Goal: Task Accomplishment & Management: Manage account settings

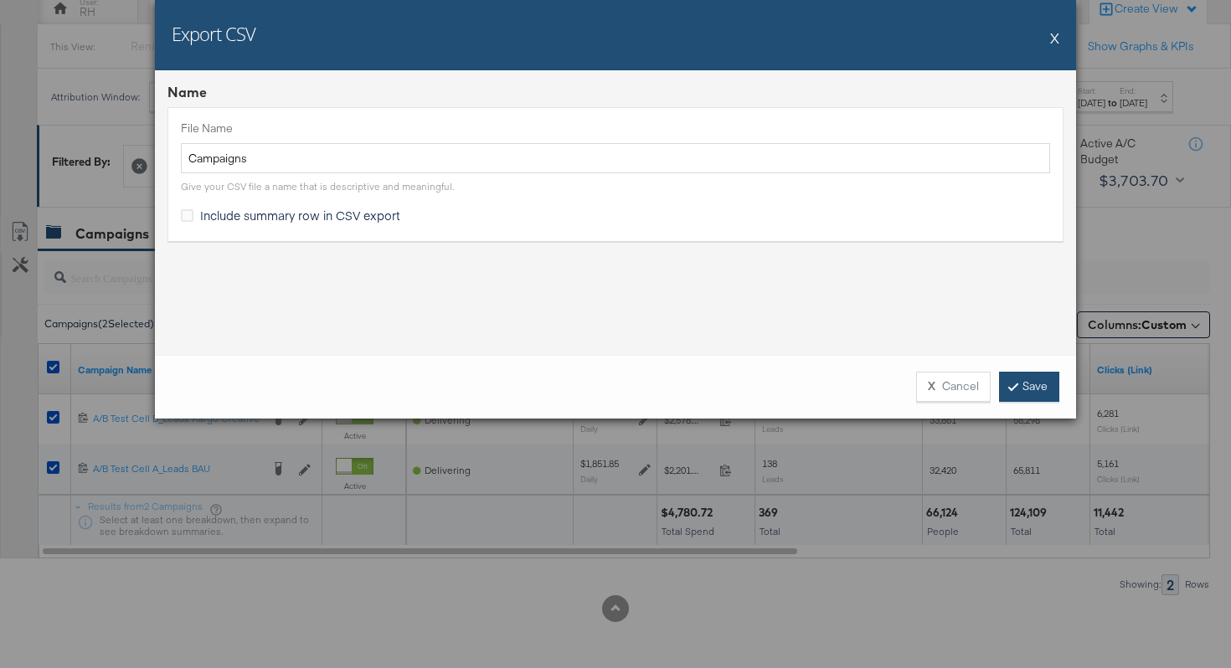
click at [1037, 388] on link "Save" at bounding box center [1029, 387] width 60 height 30
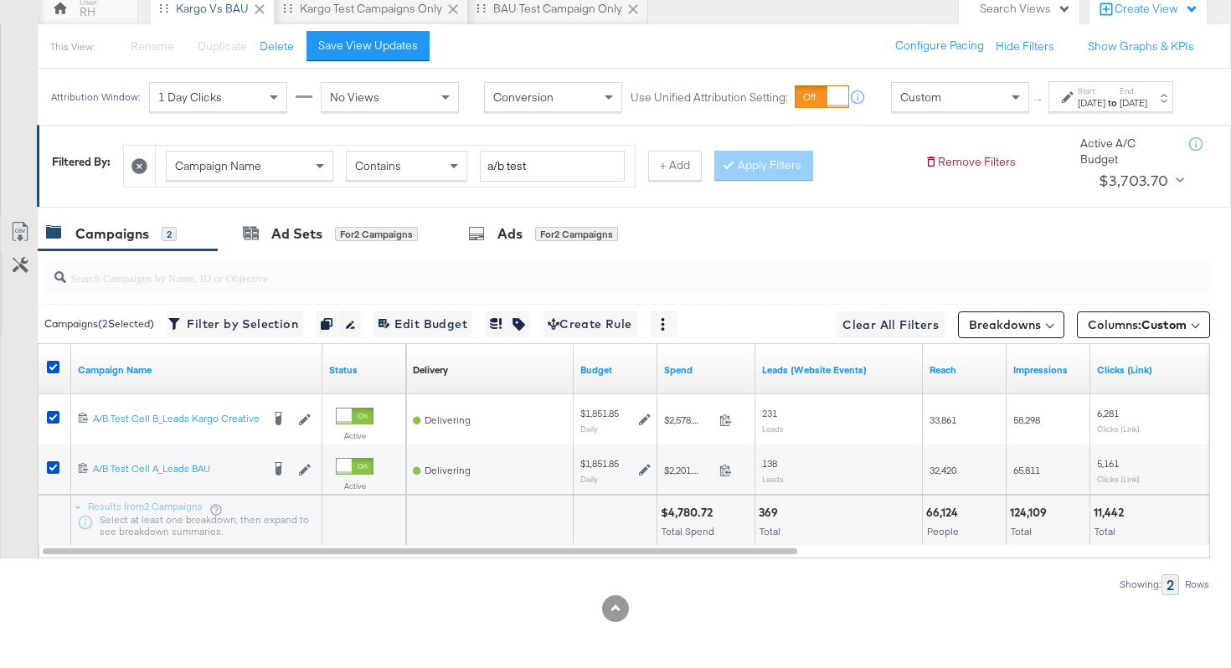
click at [1078, 103] on div "[DATE]" at bounding box center [1092, 102] width 28 height 13
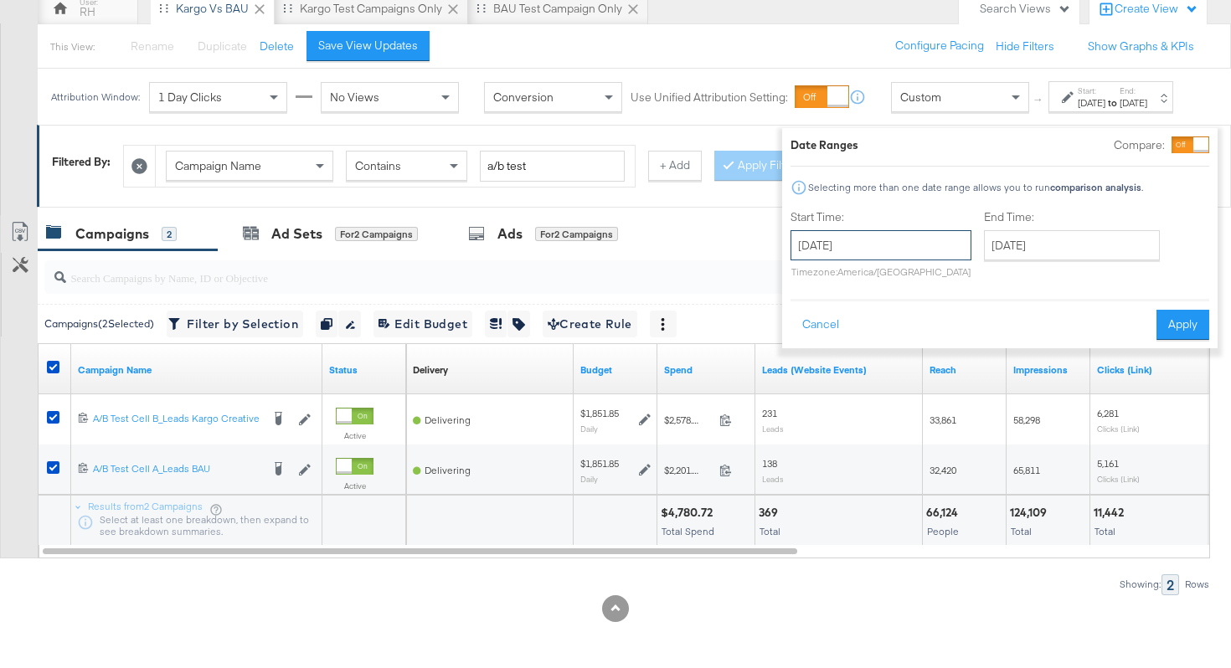
click at [857, 230] on input "[DATE]" at bounding box center [880, 245] width 181 height 30
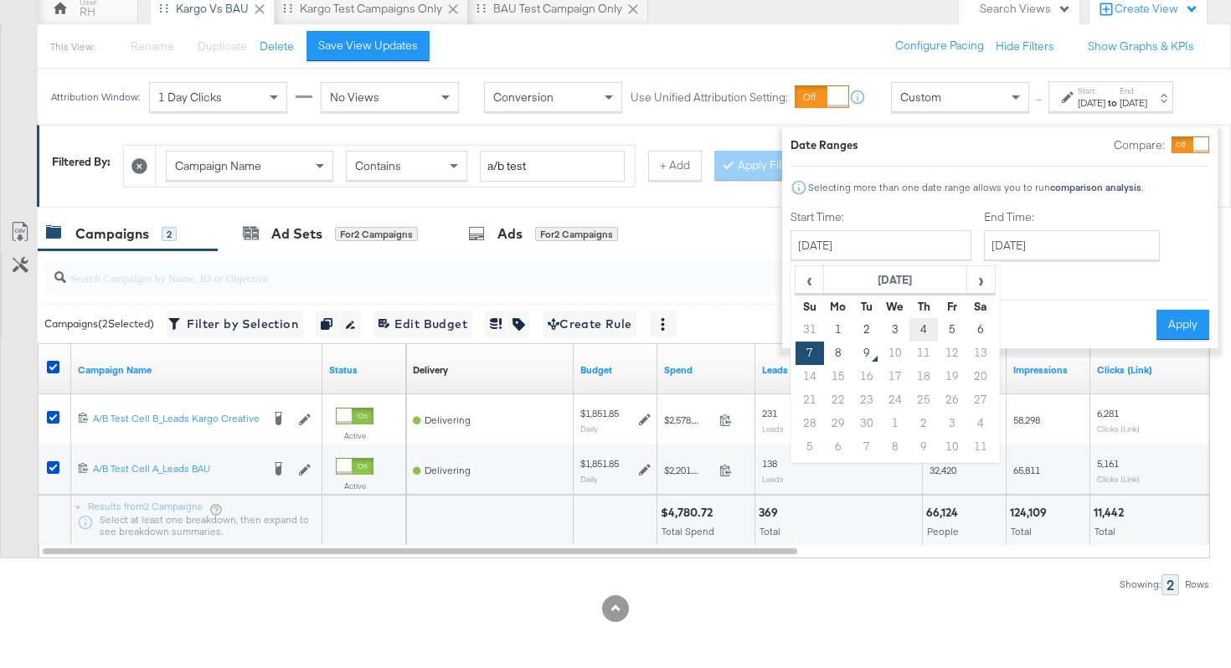
click at [909, 318] on td "4" at bounding box center [923, 329] width 28 height 23
type input "[DATE]"
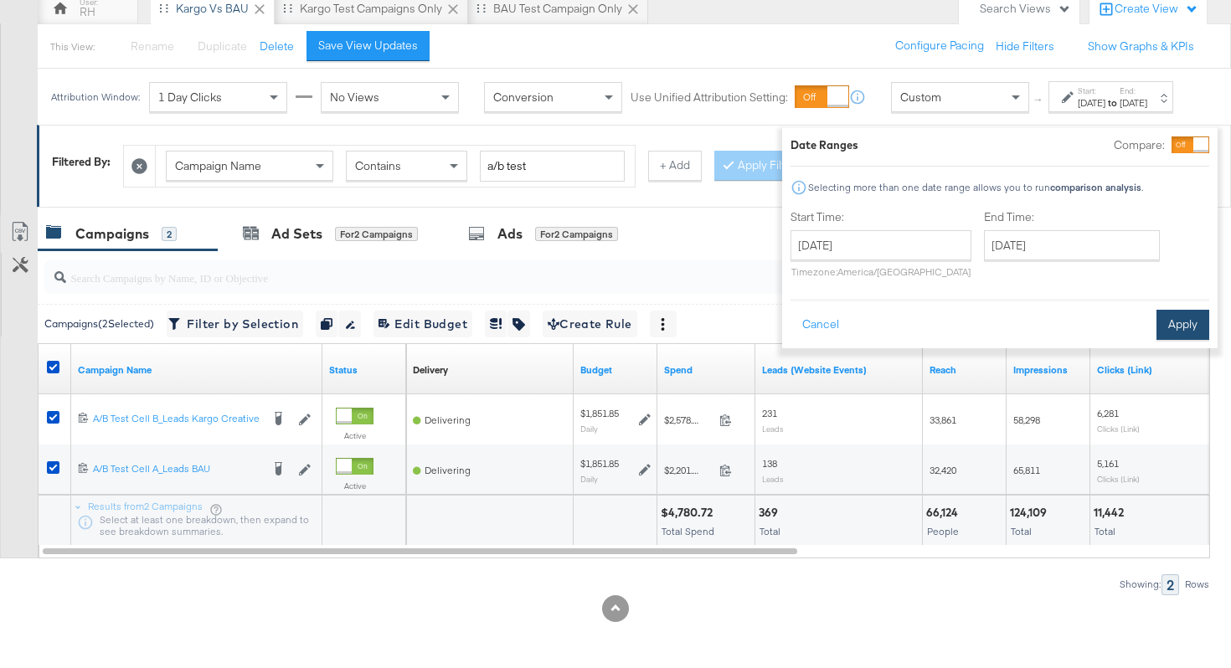
click at [1156, 310] on button "Apply" at bounding box center [1182, 325] width 53 height 30
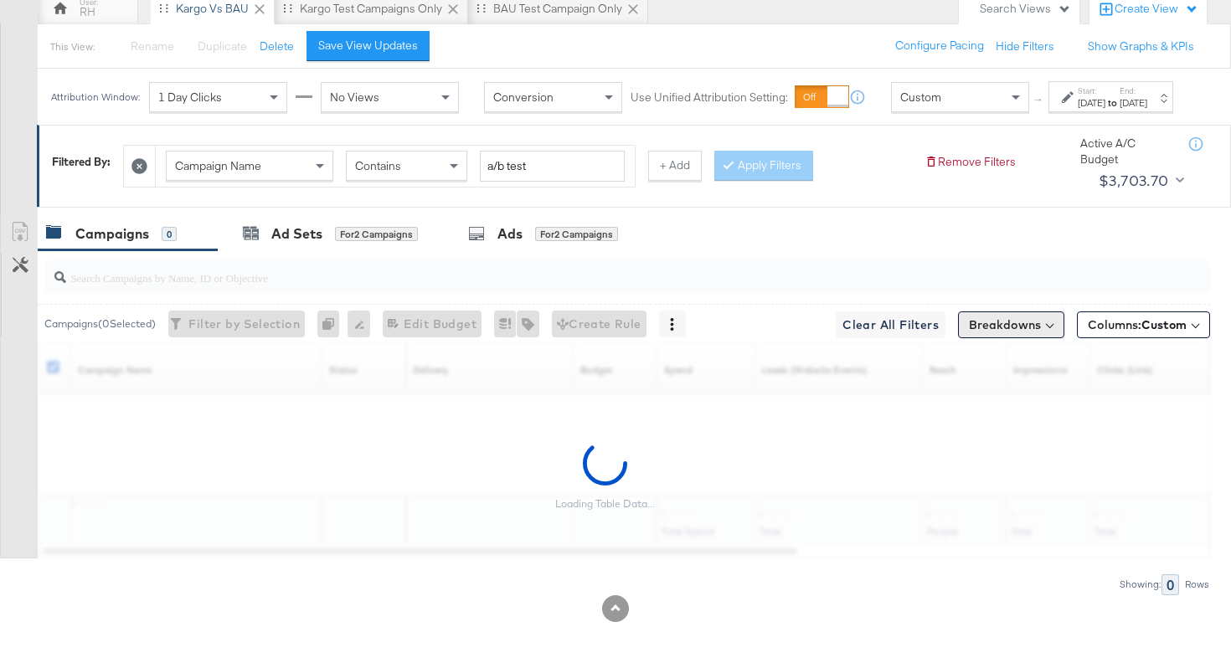
click at [1010, 331] on button "Breakdowns" at bounding box center [1011, 324] width 106 height 27
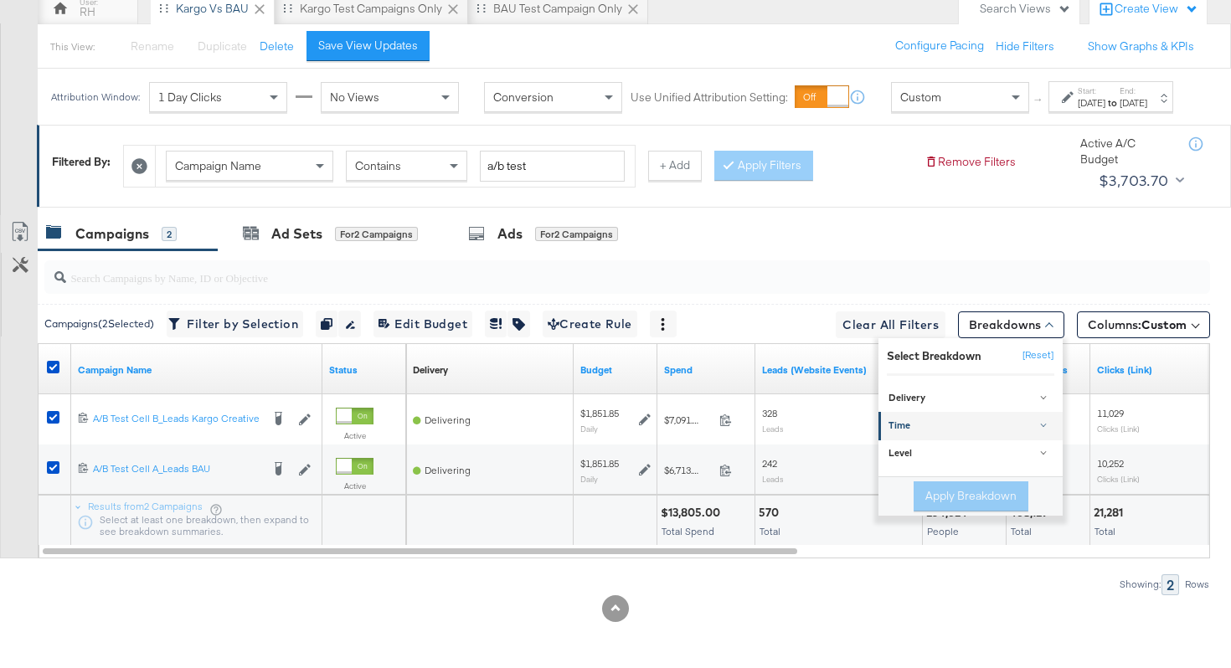
click at [969, 414] on link "Time" at bounding box center [970, 426] width 184 height 28
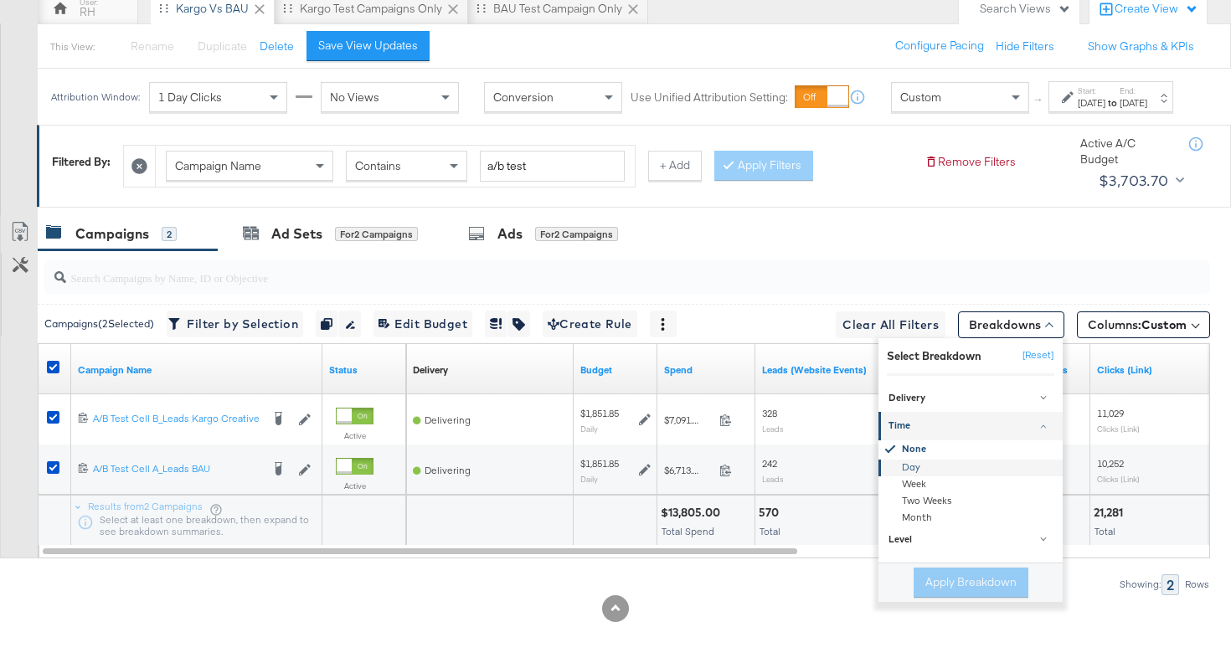
click at [917, 468] on div "Day" at bounding box center [972, 467] width 182 height 17
click at [939, 579] on button "Apply Breakdown" at bounding box center [970, 583] width 115 height 30
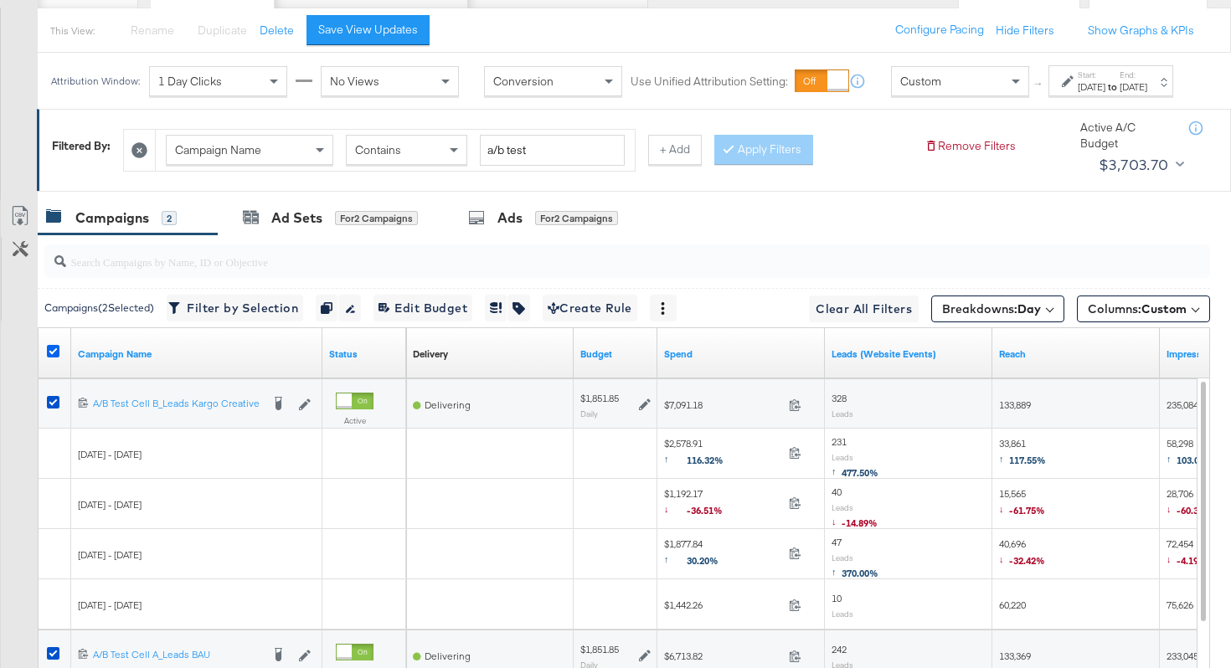
click at [57, 358] on icon at bounding box center [53, 351] width 13 height 13
click at [0, 0] on input "checkbox" at bounding box center [0, 0] width 0 height 0
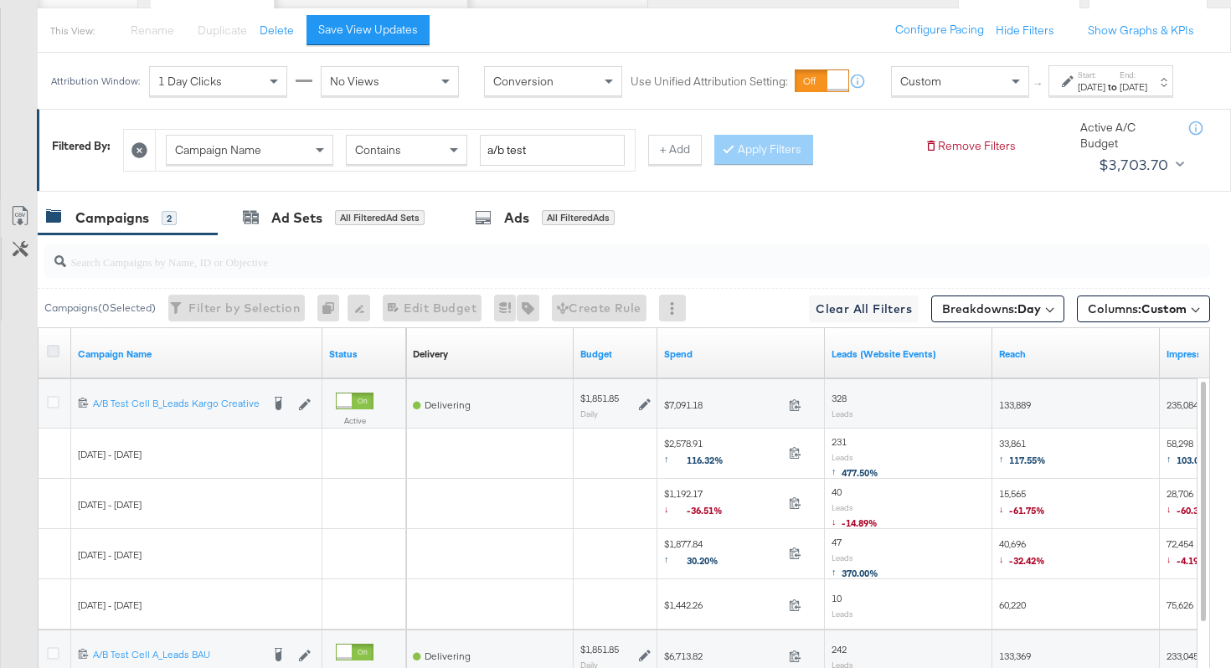
click at [57, 358] on icon at bounding box center [53, 351] width 13 height 13
click at [0, 0] on input "checkbox" at bounding box center [0, 0] width 0 height 0
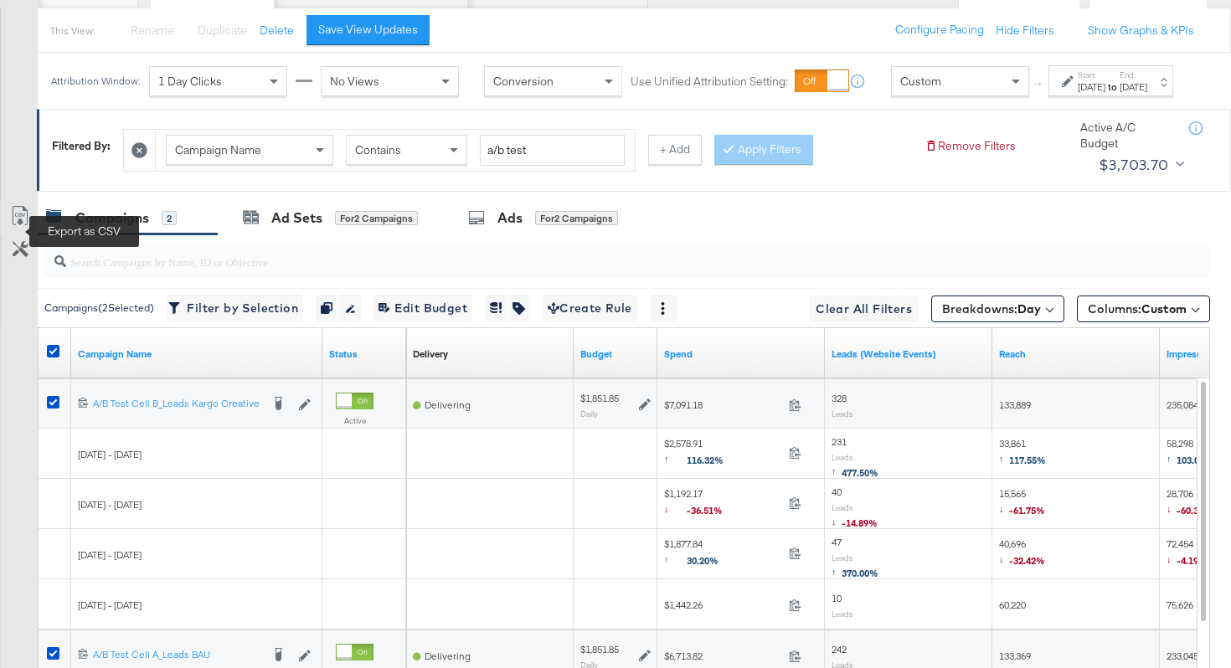
click at [20, 226] on icon at bounding box center [20, 216] width 20 height 20
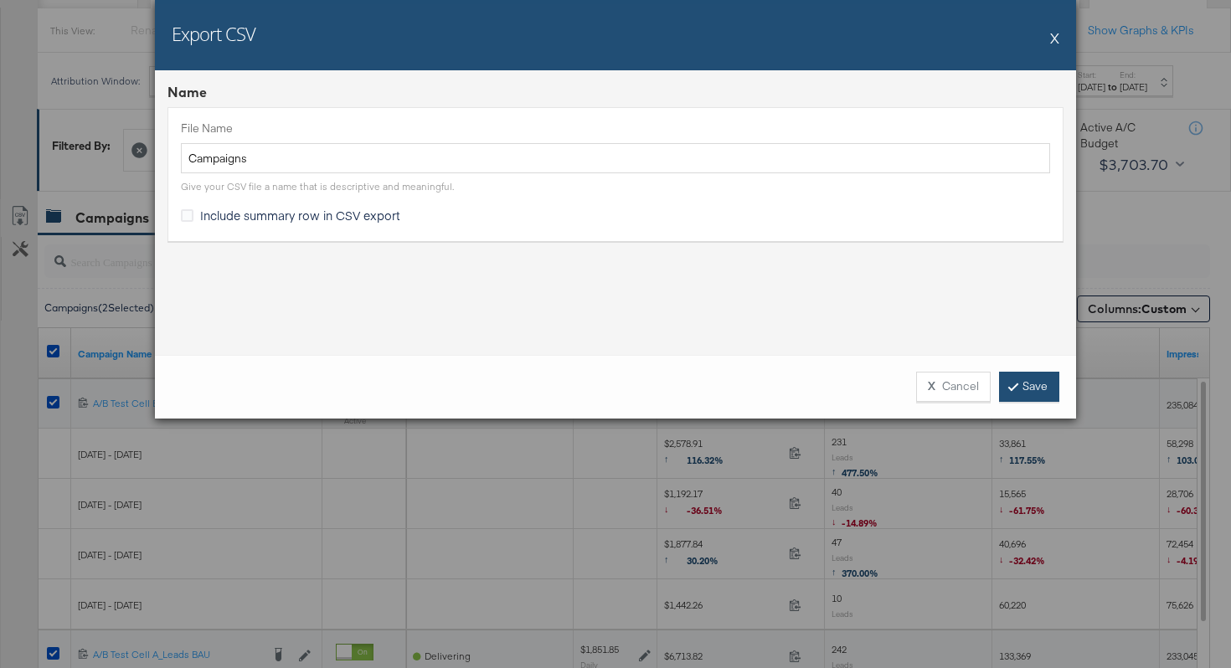
click at [1013, 394] on link "Save" at bounding box center [1029, 387] width 60 height 30
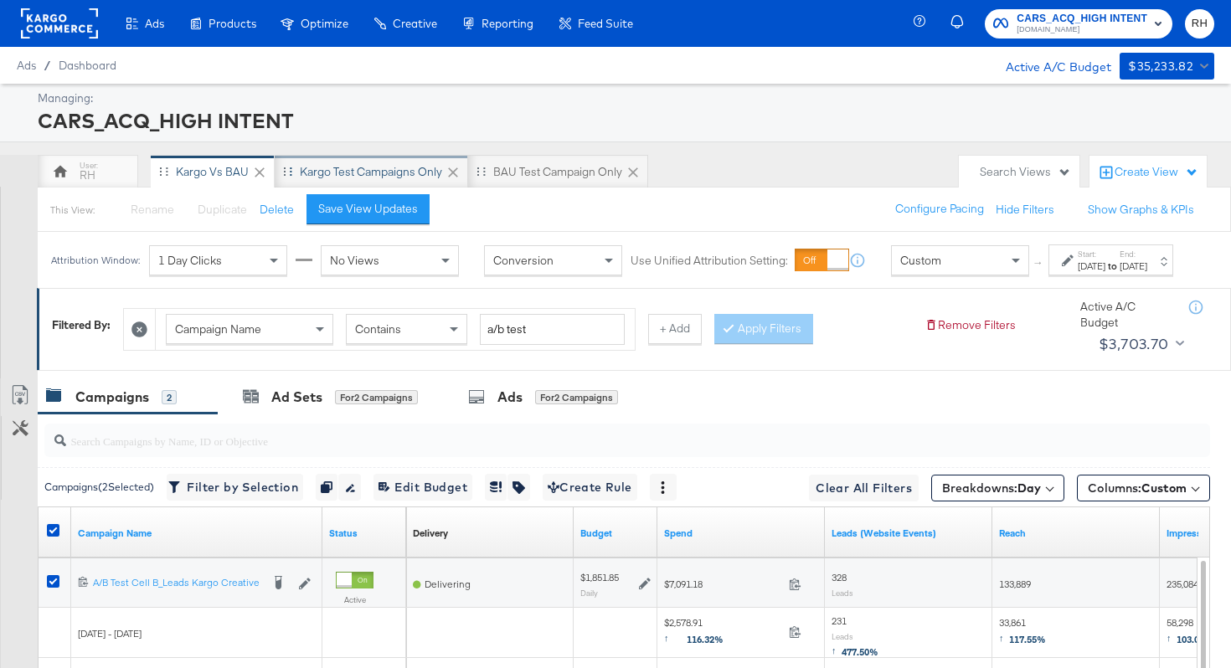
click at [376, 167] on div "Kargo test campaigns only" at bounding box center [371, 172] width 142 height 16
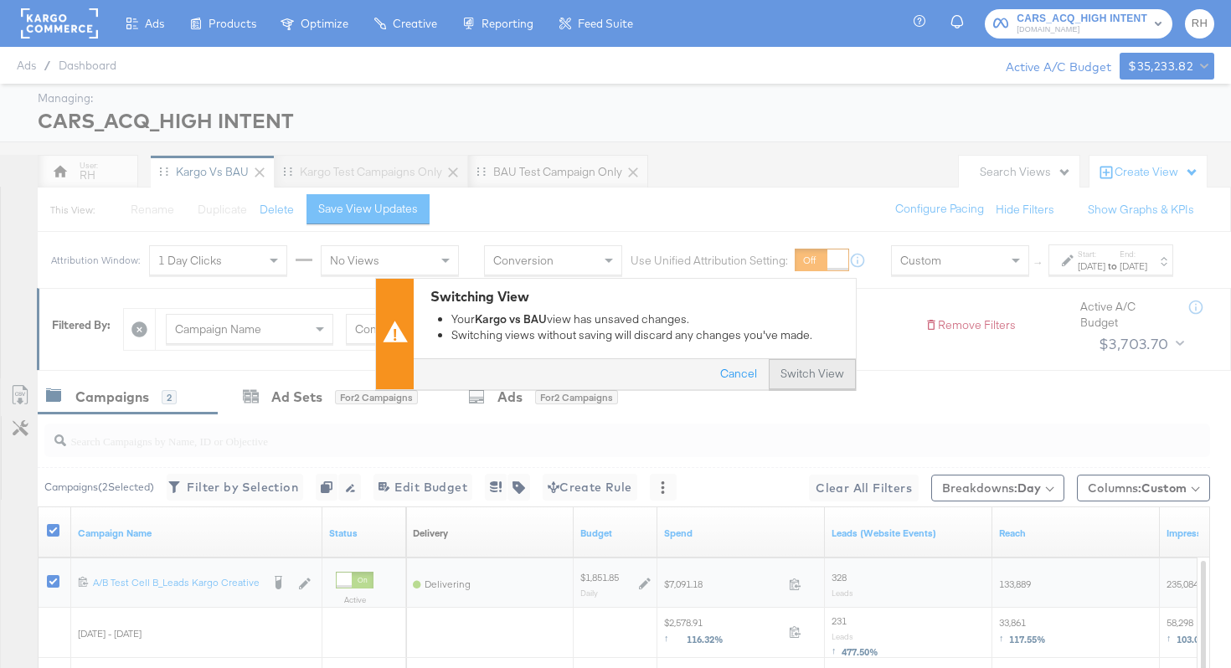
click at [828, 377] on button "Switch View" at bounding box center [812, 375] width 87 height 30
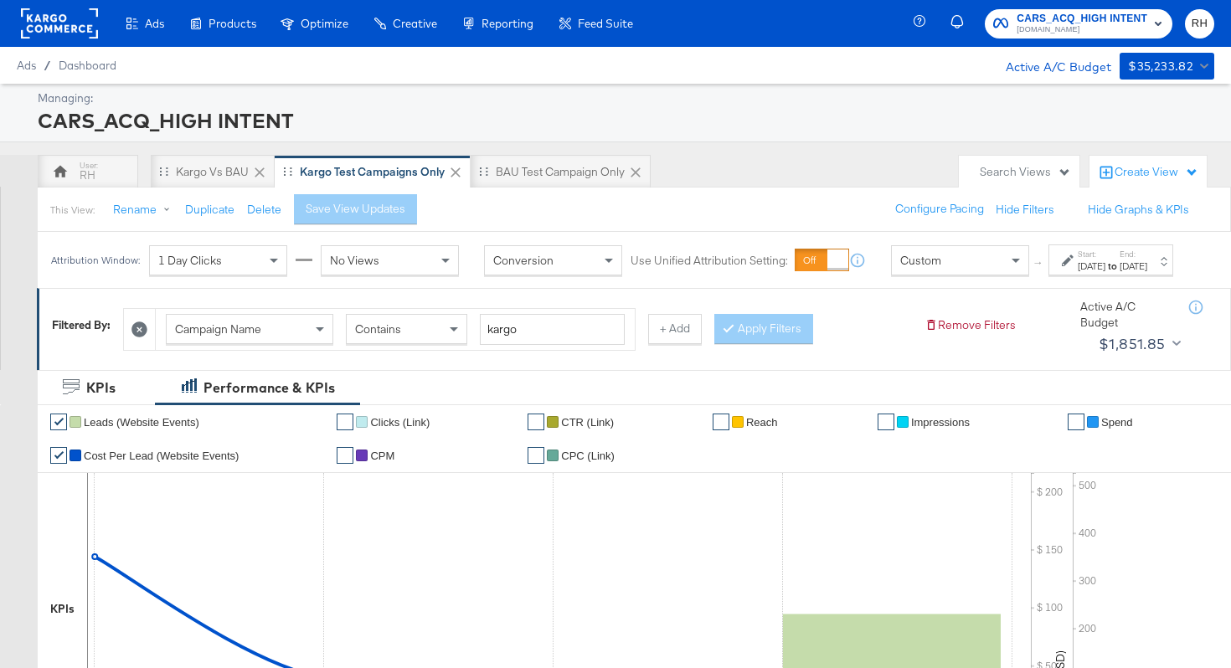
click at [1078, 273] on div "[DATE]" at bounding box center [1092, 266] width 28 height 13
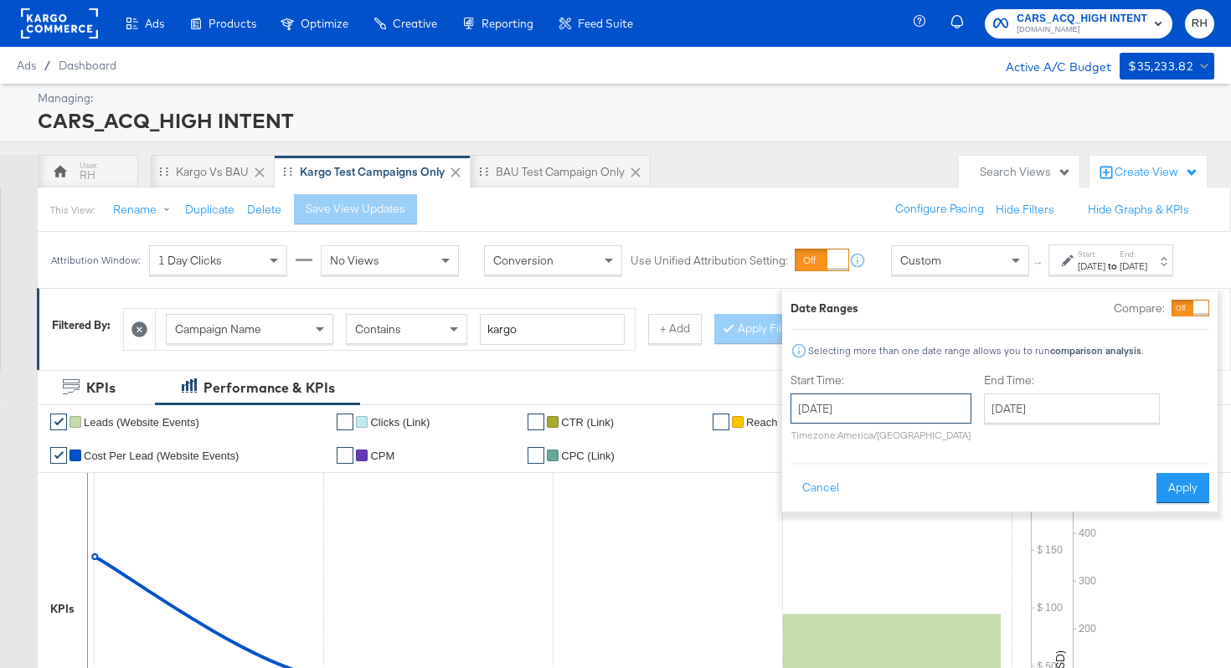
click at [926, 421] on input "[DATE]" at bounding box center [880, 409] width 181 height 30
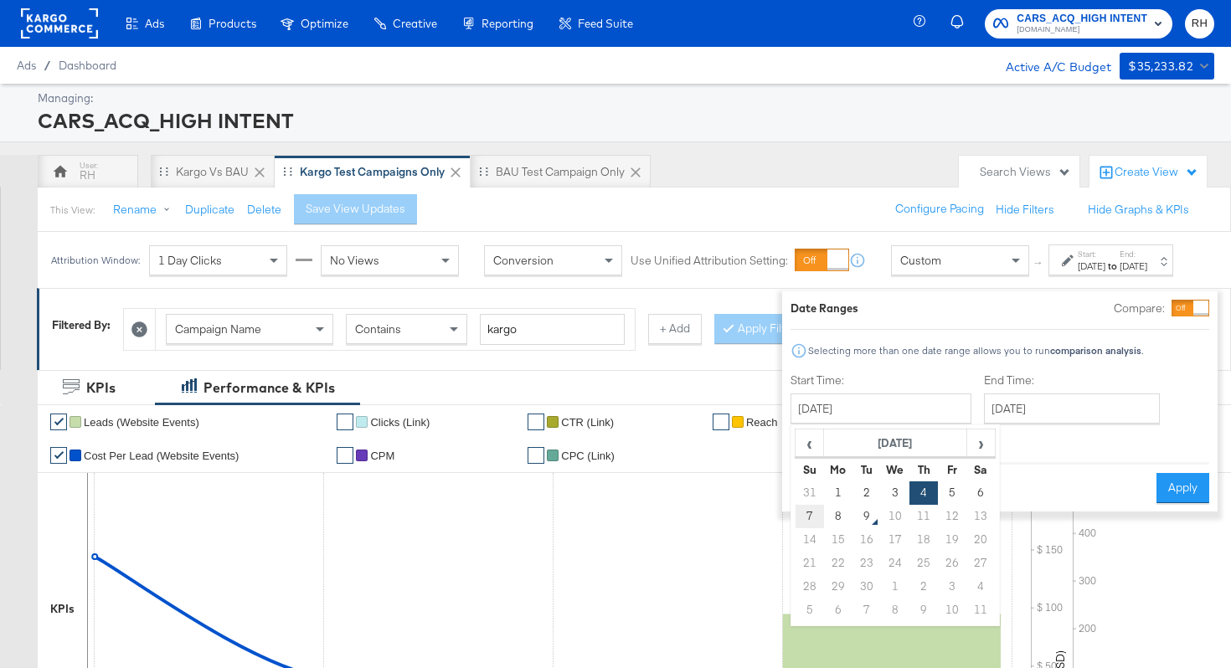
click at [795, 520] on td "7" at bounding box center [809, 516] width 28 height 23
type input "[DATE]"
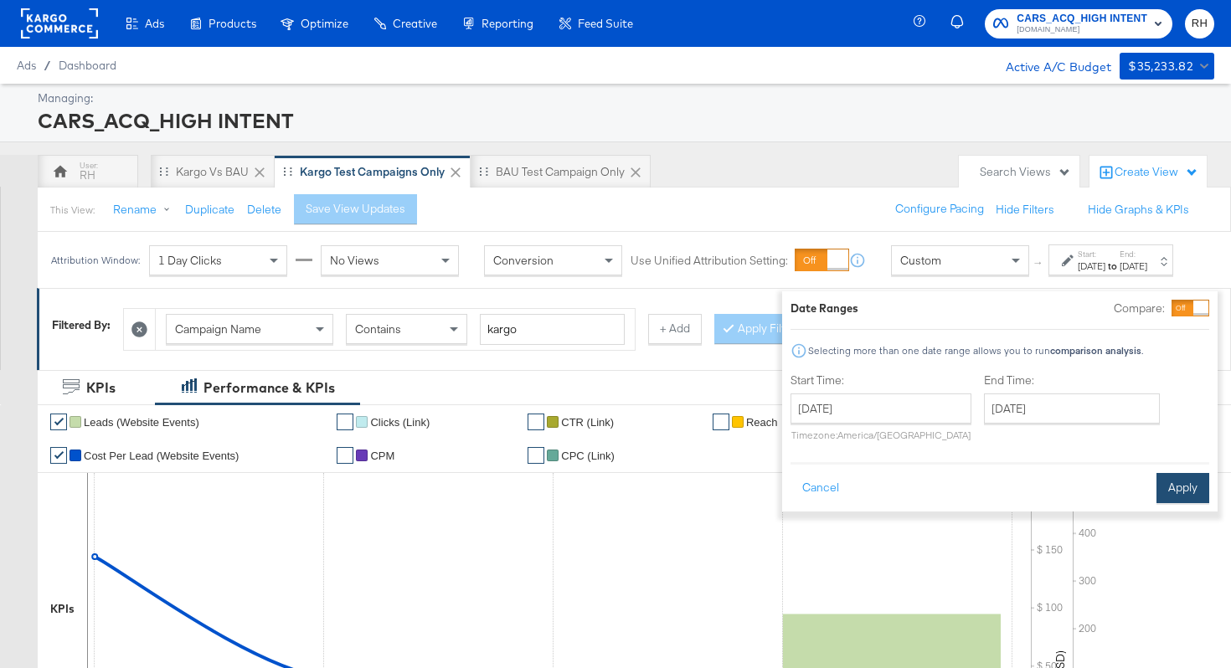
click at [1176, 481] on button "Apply" at bounding box center [1182, 488] width 53 height 30
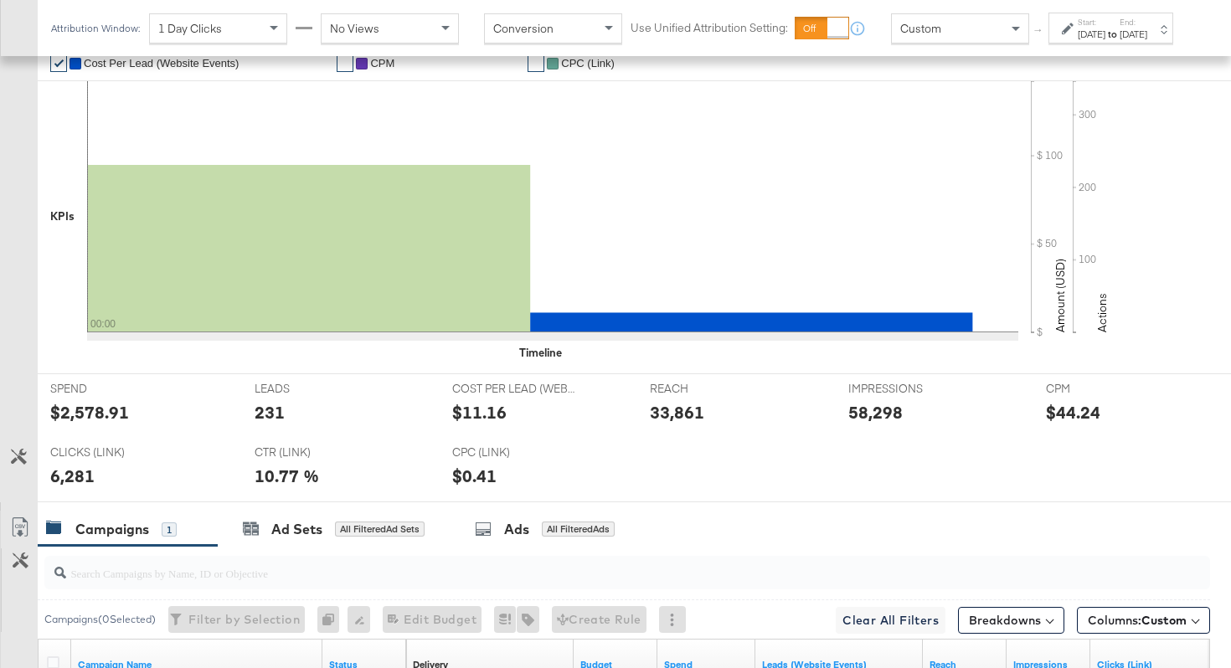
scroll to position [653, 0]
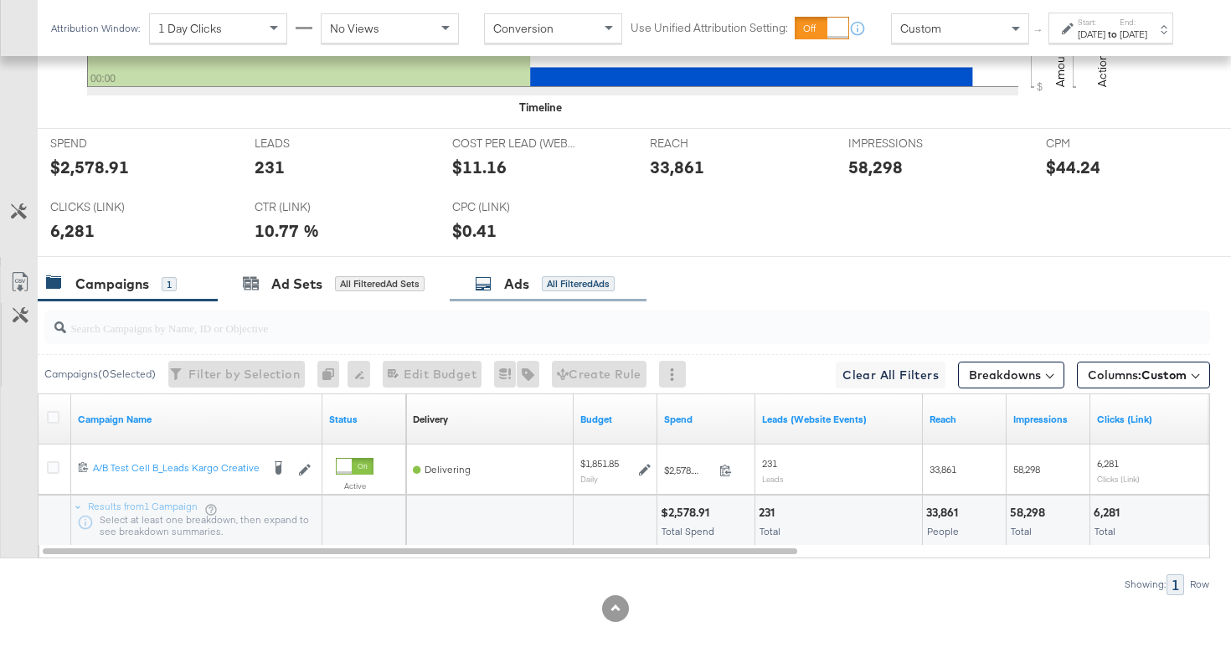
click at [529, 279] on div "Ads" at bounding box center [516, 284] width 25 height 19
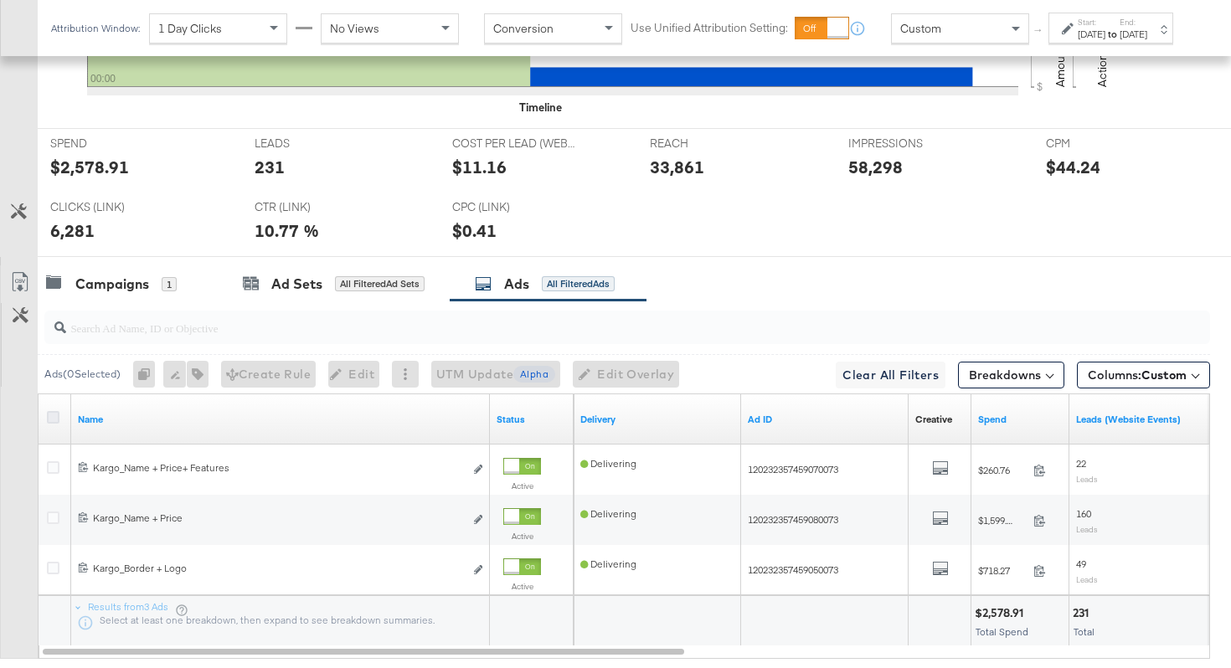
click at [52, 417] on icon at bounding box center [53, 417] width 13 height 13
click at [0, 0] on input "checkbox" at bounding box center [0, 0] width 0 height 0
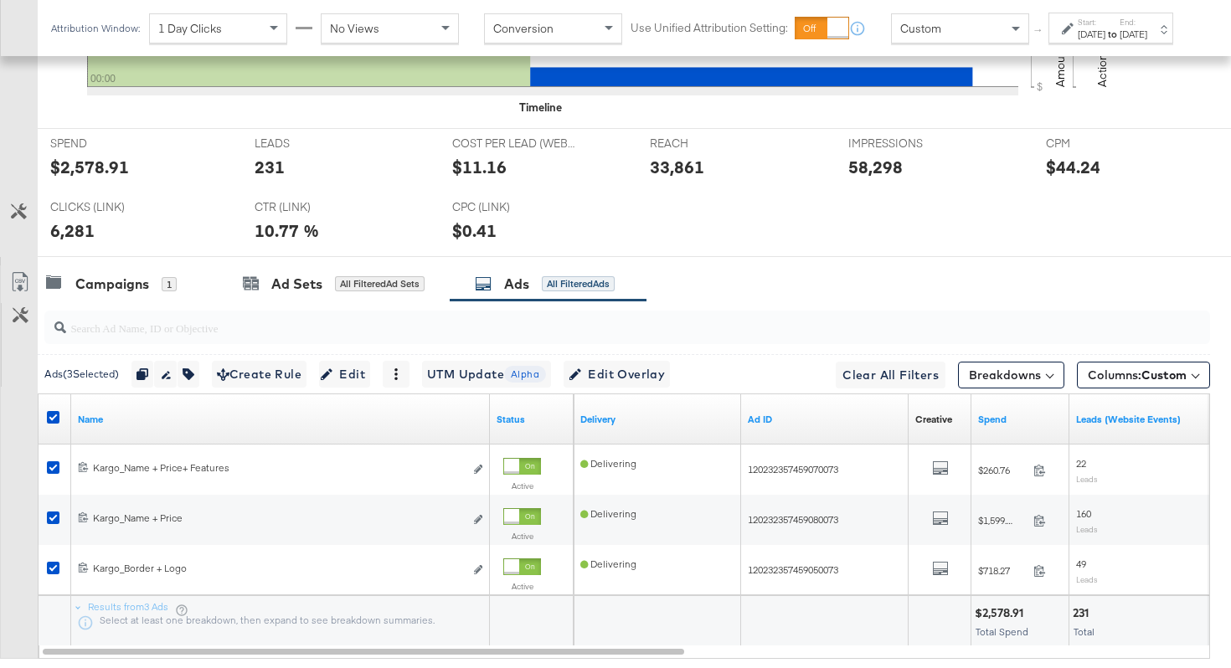
click at [167, 407] on div "Name" at bounding box center [280, 419] width 419 height 27
click at [141, 426] on div "Name" at bounding box center [280, 419] width 419 height 27
click at [137, 419] on link "Name" at bounding box center [280, 419] width 405 height 13
click at [137, 419] on link "Name ↓" at bounding box center [280, 419] width 405 height 13
click at [21, 281] on icon at bounding box center [20, 282] width 20 height 20
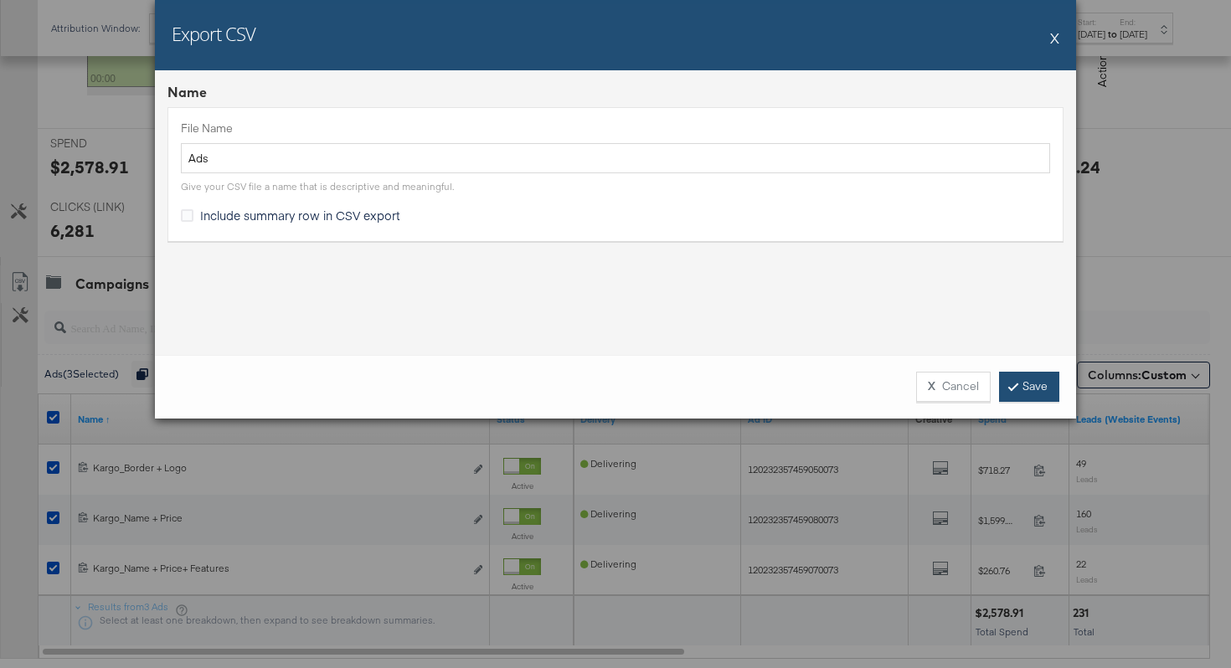
click at [1008, 391] on link "Save" at bounding box center [1029, 387] width 60 height 30
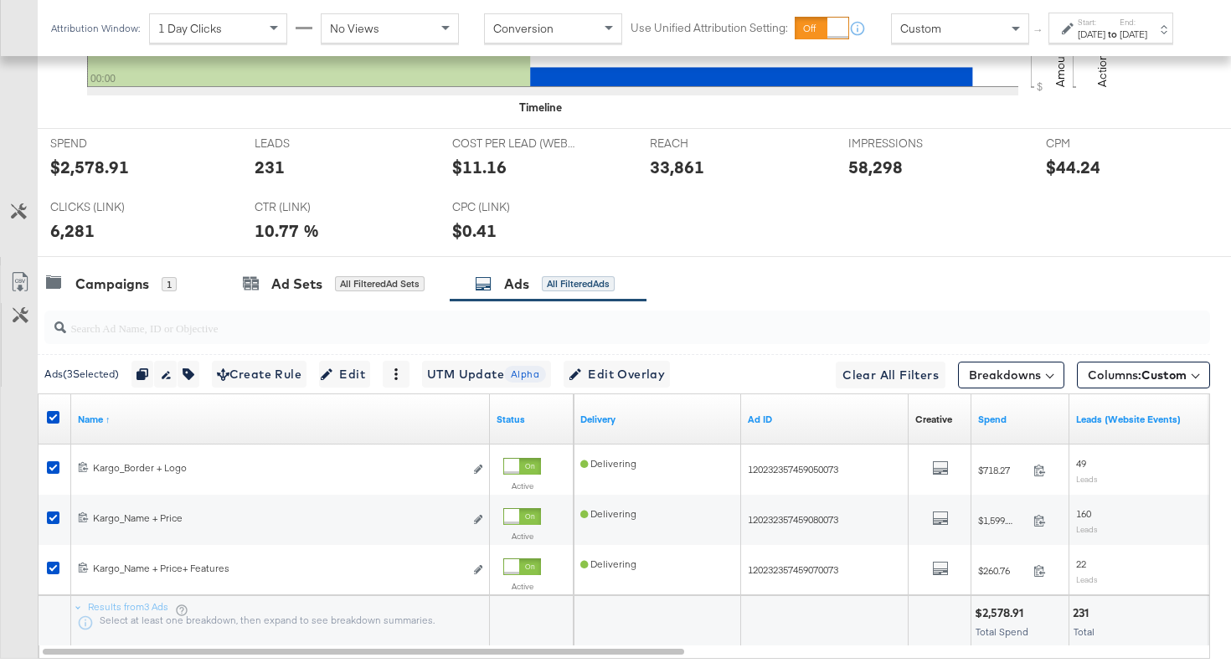
scroll to position [0, 0]
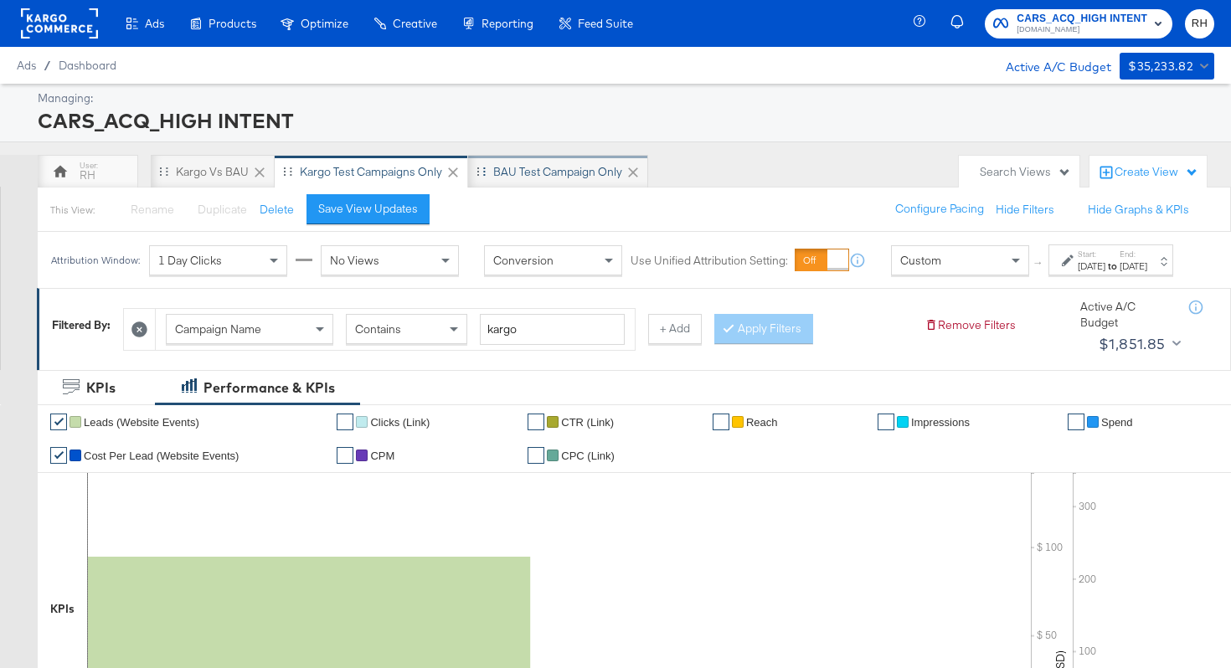
click at [565, 172] on div "BAU Test campaign only" at bounding box center [557, 172] width 129 height 16
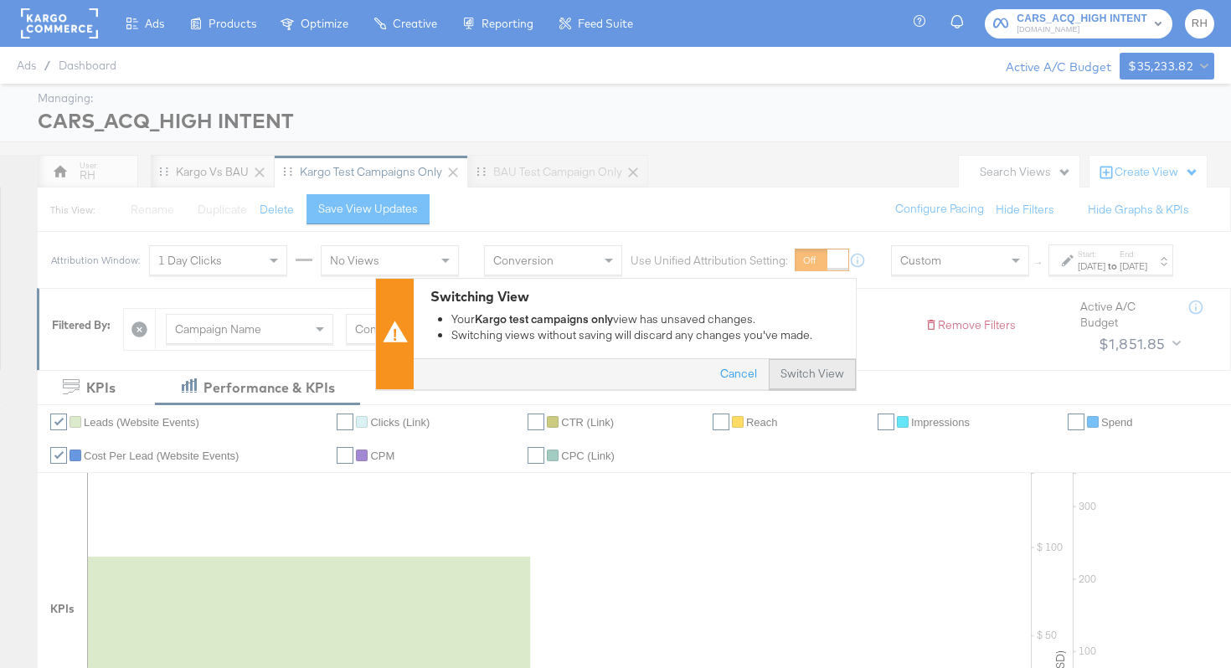
click at [798, 368] on button "Switch View" at bounding box center [812, 375] width 87 height 30
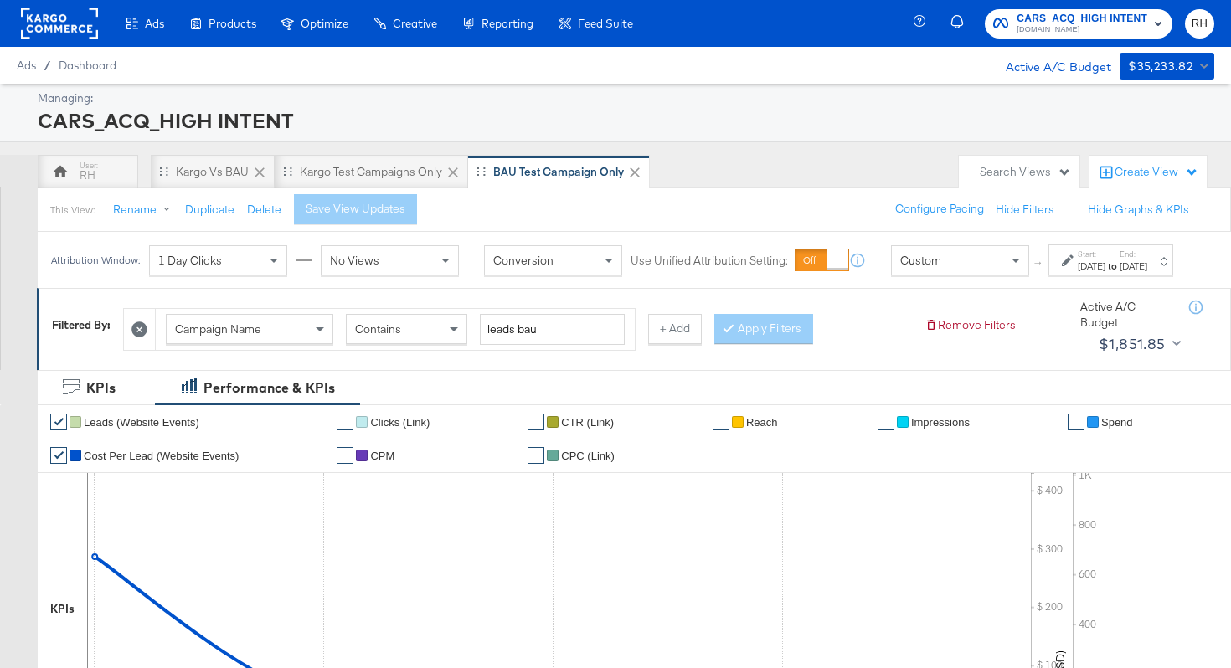
click at [1078, 273] on div "[DATE]" at bounding box center [1092, 266] width 28 height 13
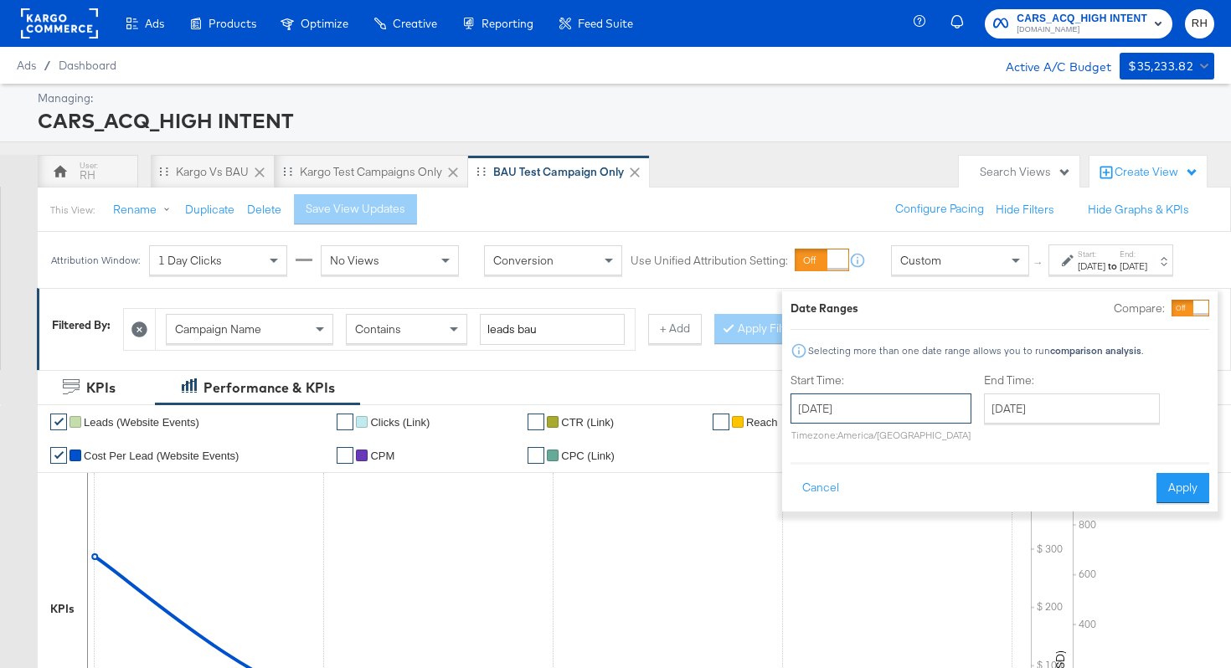
click at [897, 408] on input "[DATE]" at bounding box center [880, 409] width 181 height 30
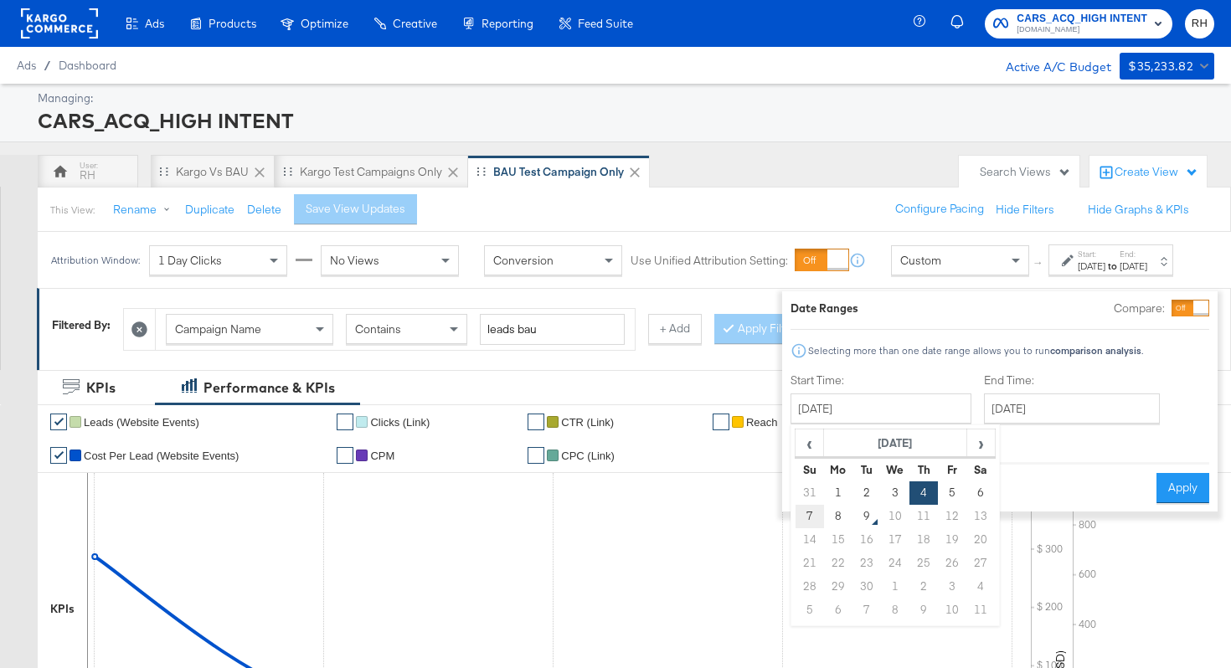
click at [795, 515] on td "7" at bounding box center [809, 516] width 28 height 23
type input "[DATE]"
click at [1165, 488] on button "Apply" at bounding box center [1182, 488] width 53 height 30
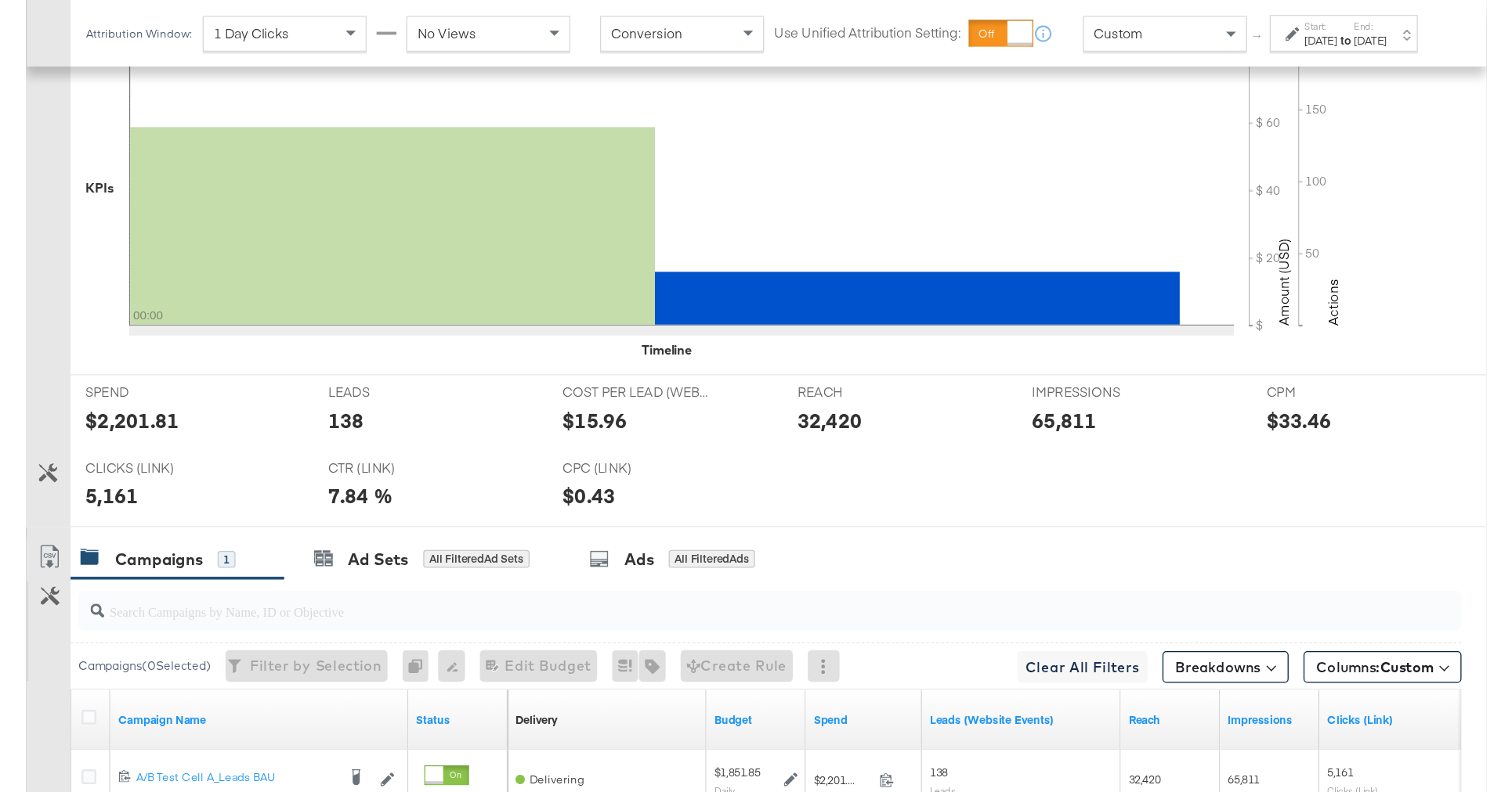
scroll to position [611, 0]
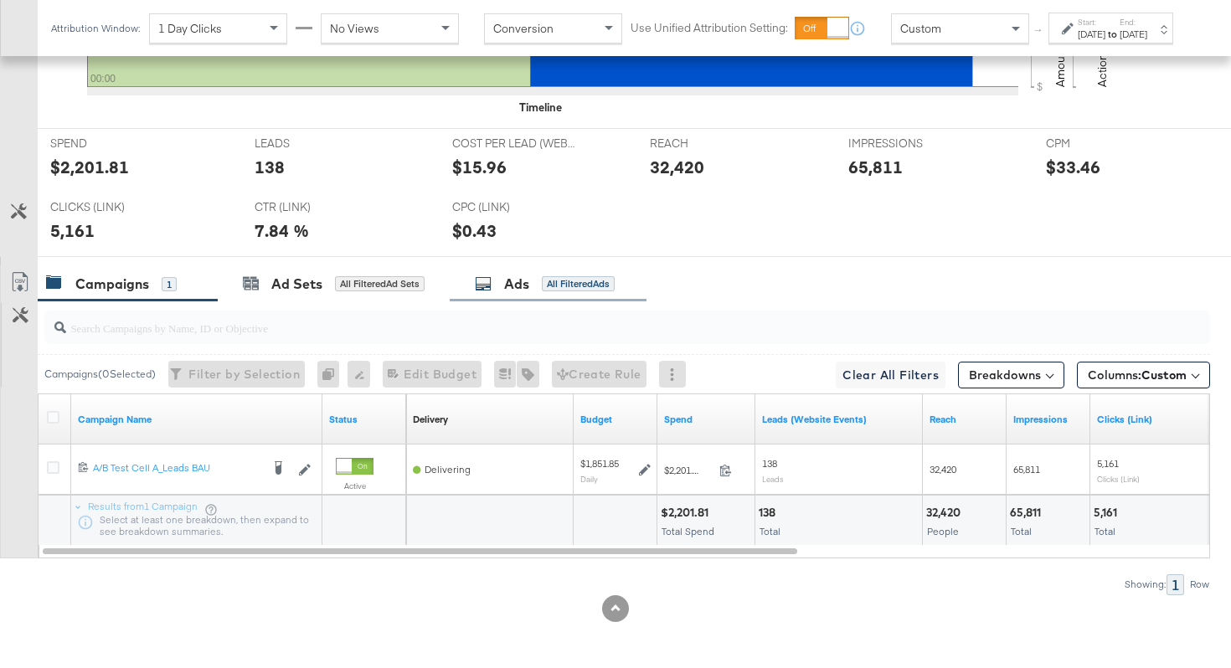
click at [569, 280] on div "All Filtered Ads" at bounding box center [578, 283] width 73 height 15
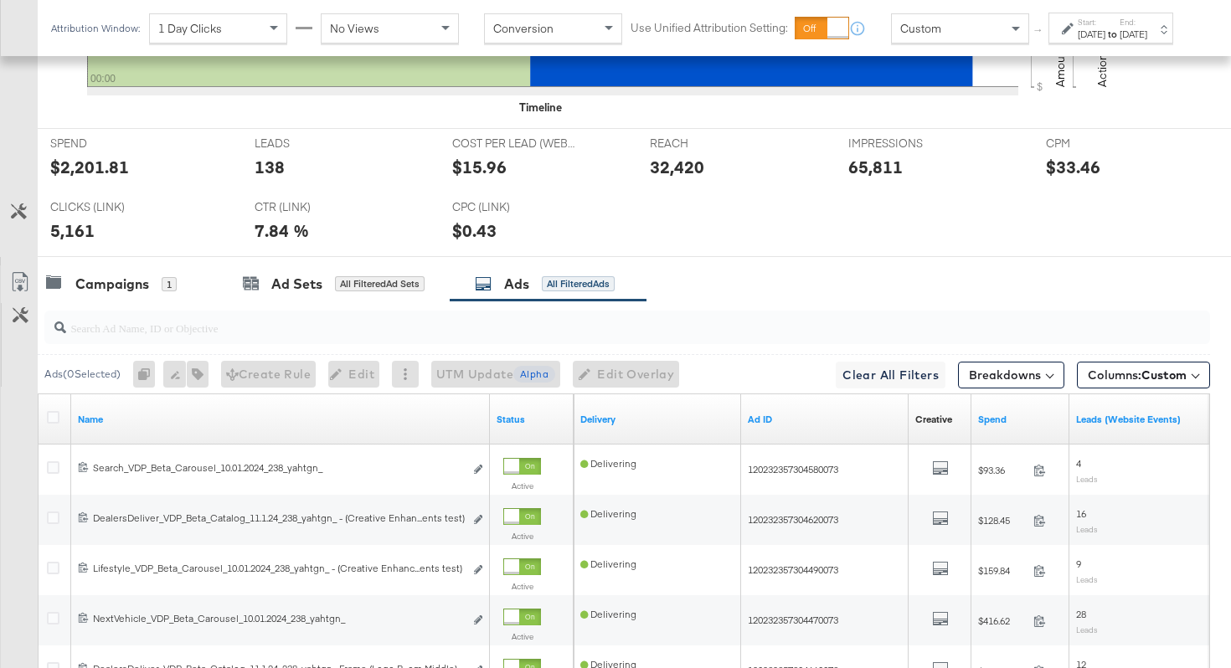
click at [54, 424] on div at bounding box center [56, 419] width 18 height 17
click at [53, 416] on icon at bounding box center [53, 417] width 13 height 13
click at [0, 0] on input "checkbox" at bounding box center [0, 0] width 0 height 0
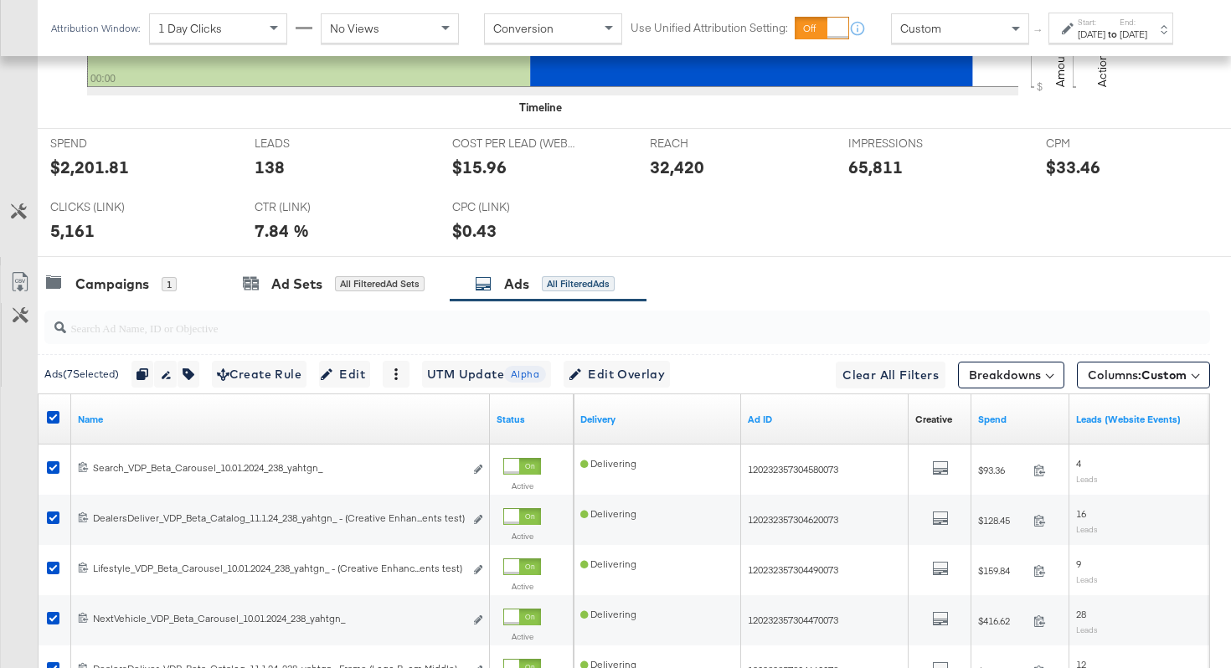
click at [152, 409] on div "Name" at bounding box center [280, 419] width 419 height 27
click at [131, 425] on div "Name" at bounding box center [280, 419] width 419 height 27
click at [136, 421] on link "Name" at bounding box center [280, 419] width 405 height 13
click at [136, 421] on link "Name ↓" at bounding box center [280, 419] width 405 height 13
click at [18, 286] on icon at bounding box center [19, 286] width 10 height 13
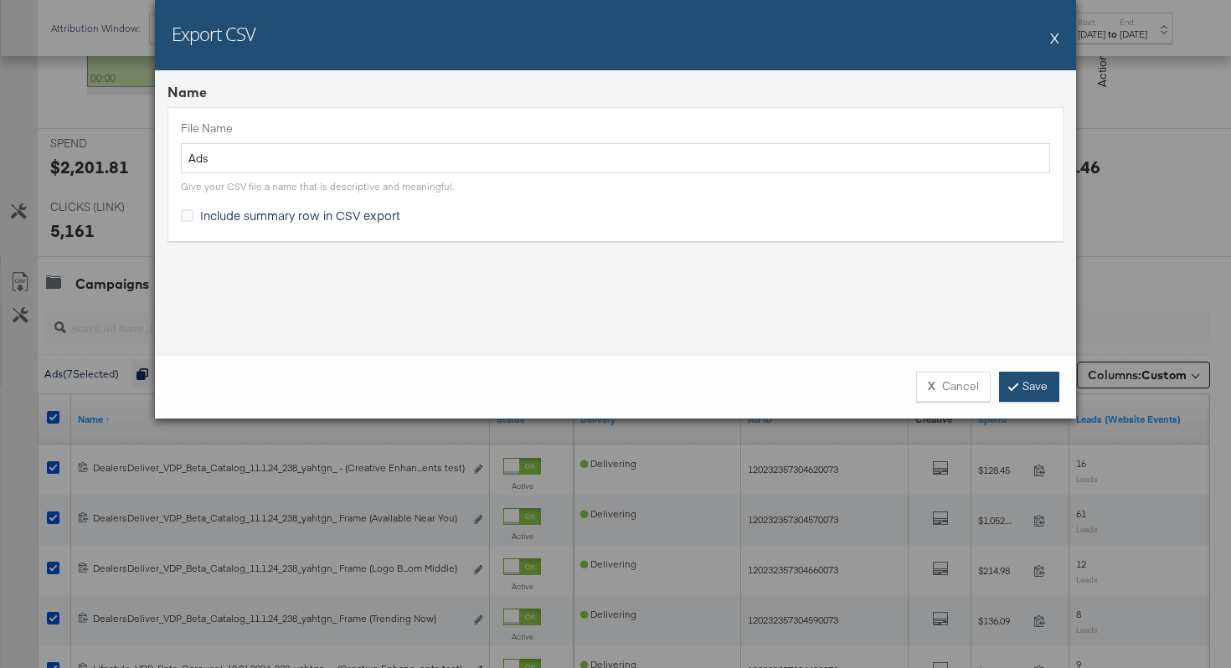
click at [1045, 388] on link "Save" at bounding box center [1029, 387] width 60 height 30
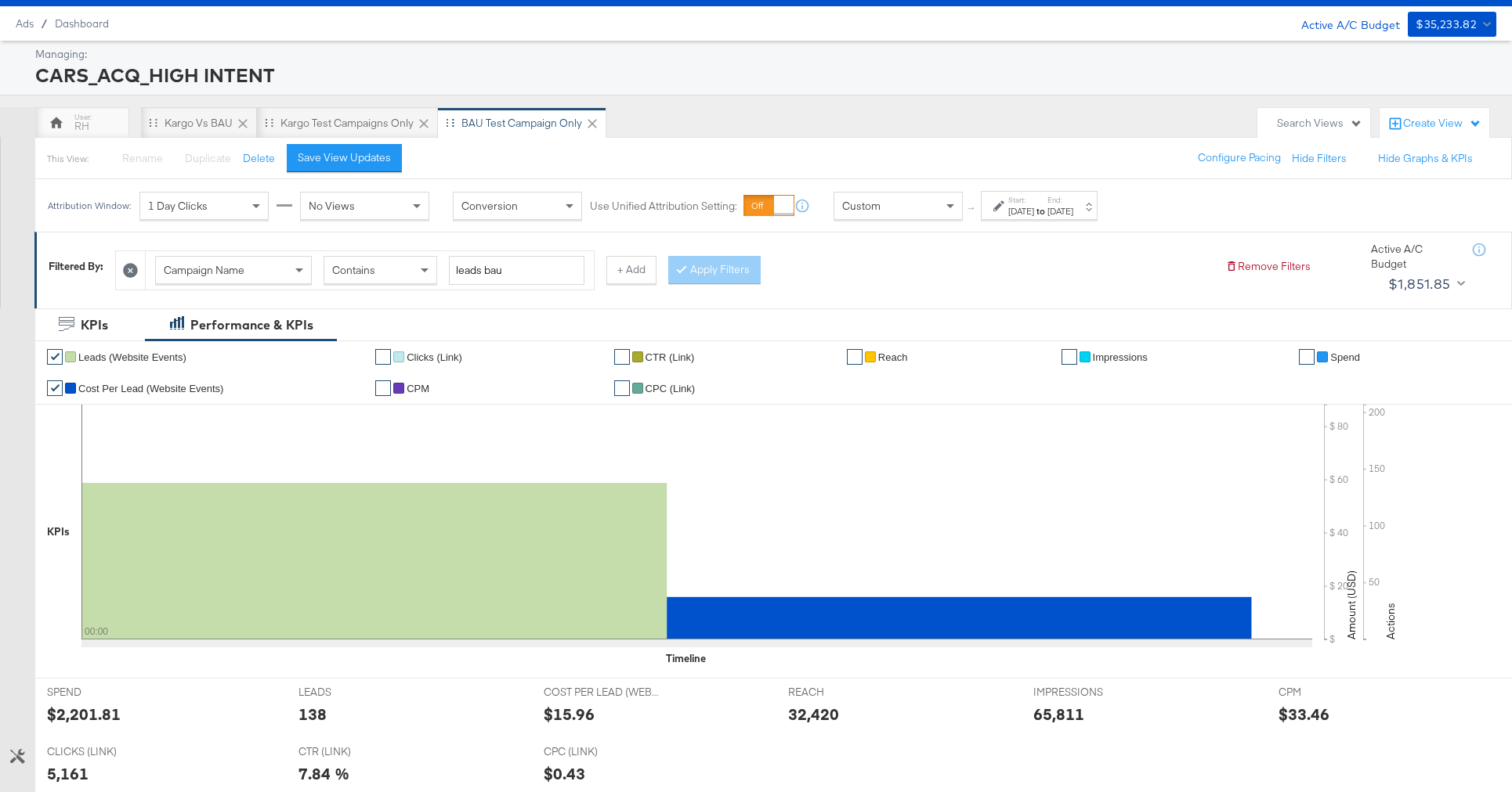
scroll to position [0, 0]
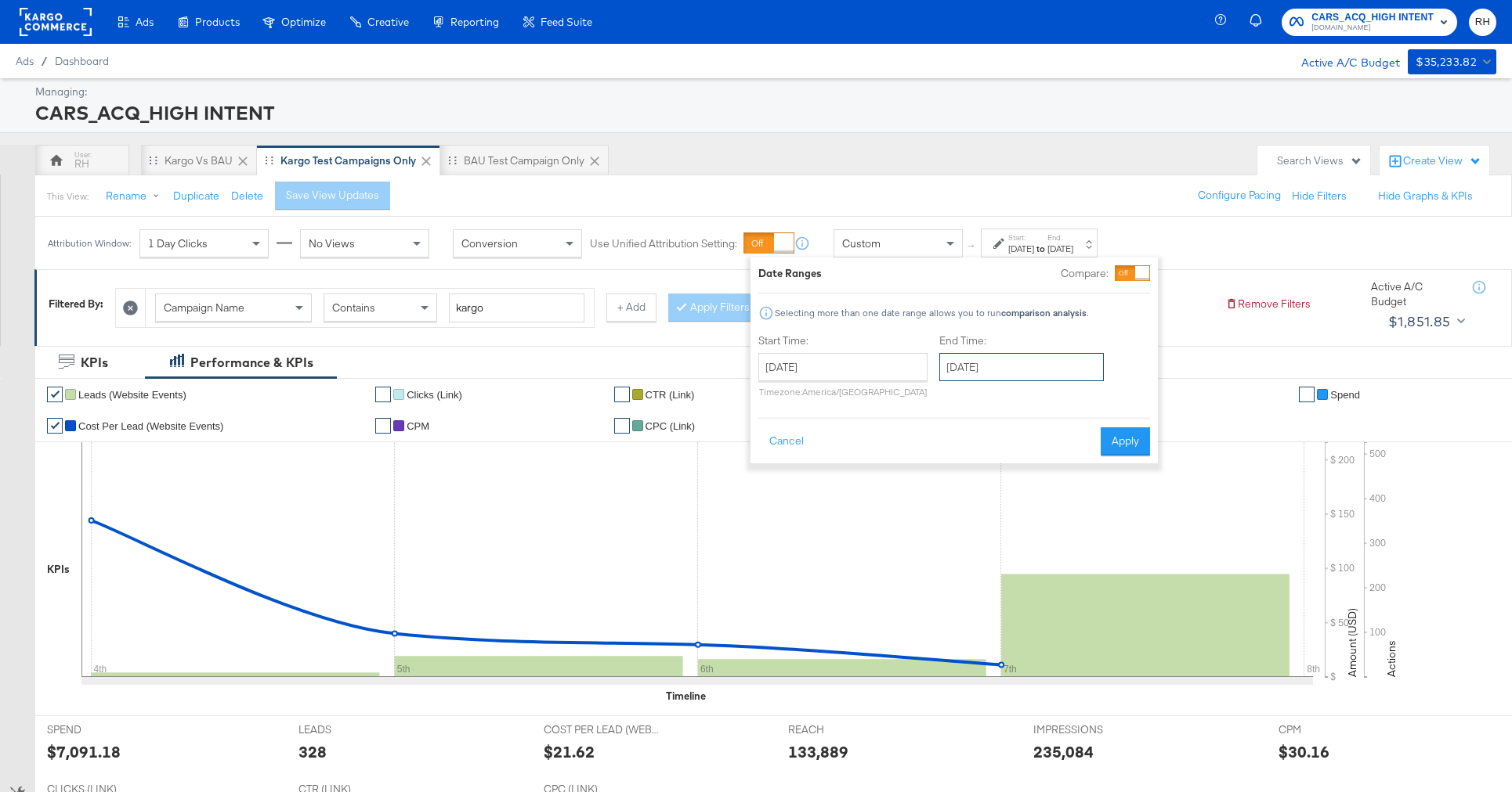
click at [1024, 362] on input "[DATE]" at bounding box center [1022, 367] width 165 height 28
click at [989, 468] on td "8" at bounding box center [983, 468] width 26 height 22
type input "[DATE]"
click at [1113, 440] on button "Apply" at bounding box center [1125, 441] width 50 height 28
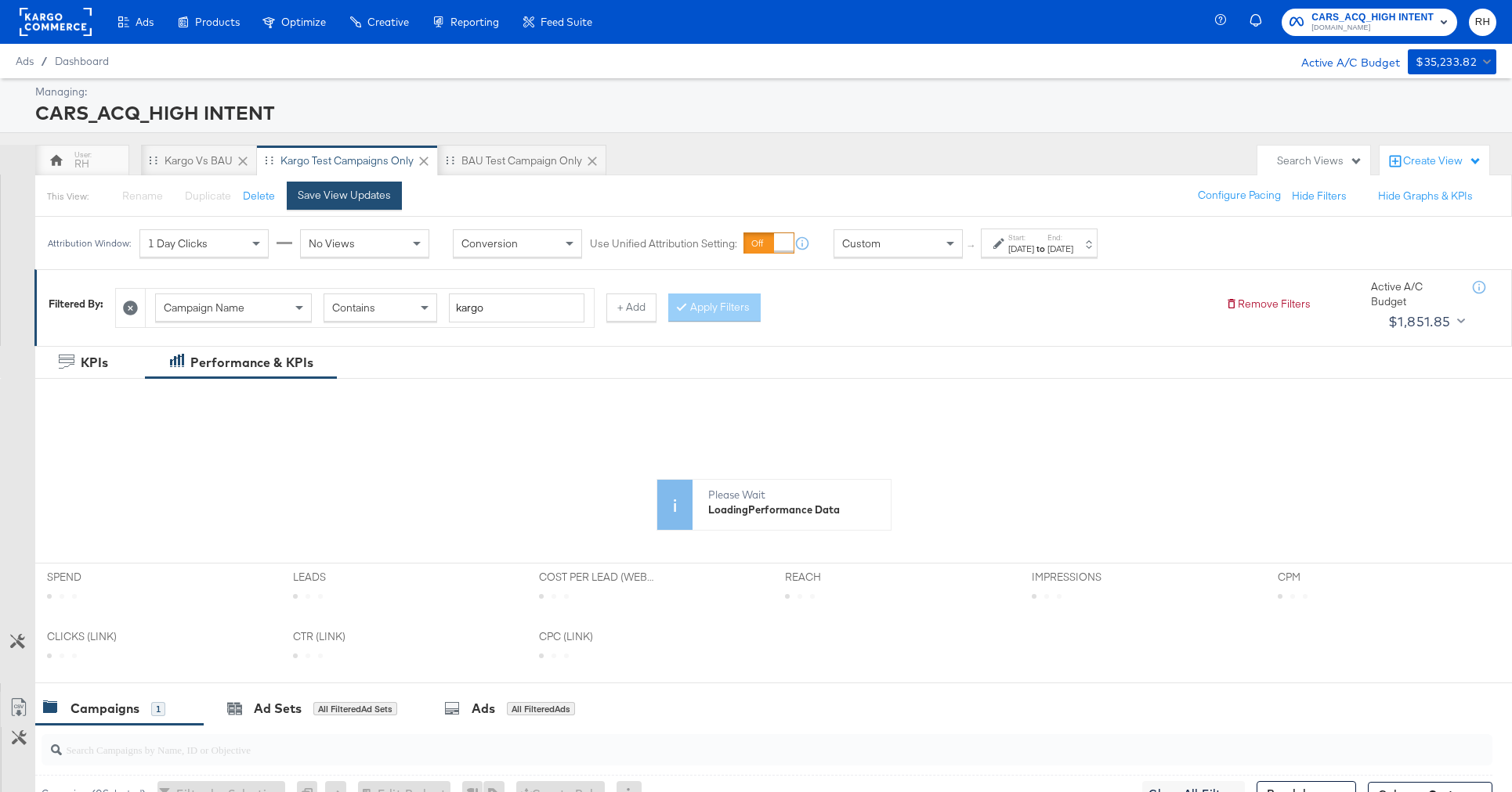
click at [360, 201] on div "Save View Updates" at bounding box center [344, 195] width 94 height 15
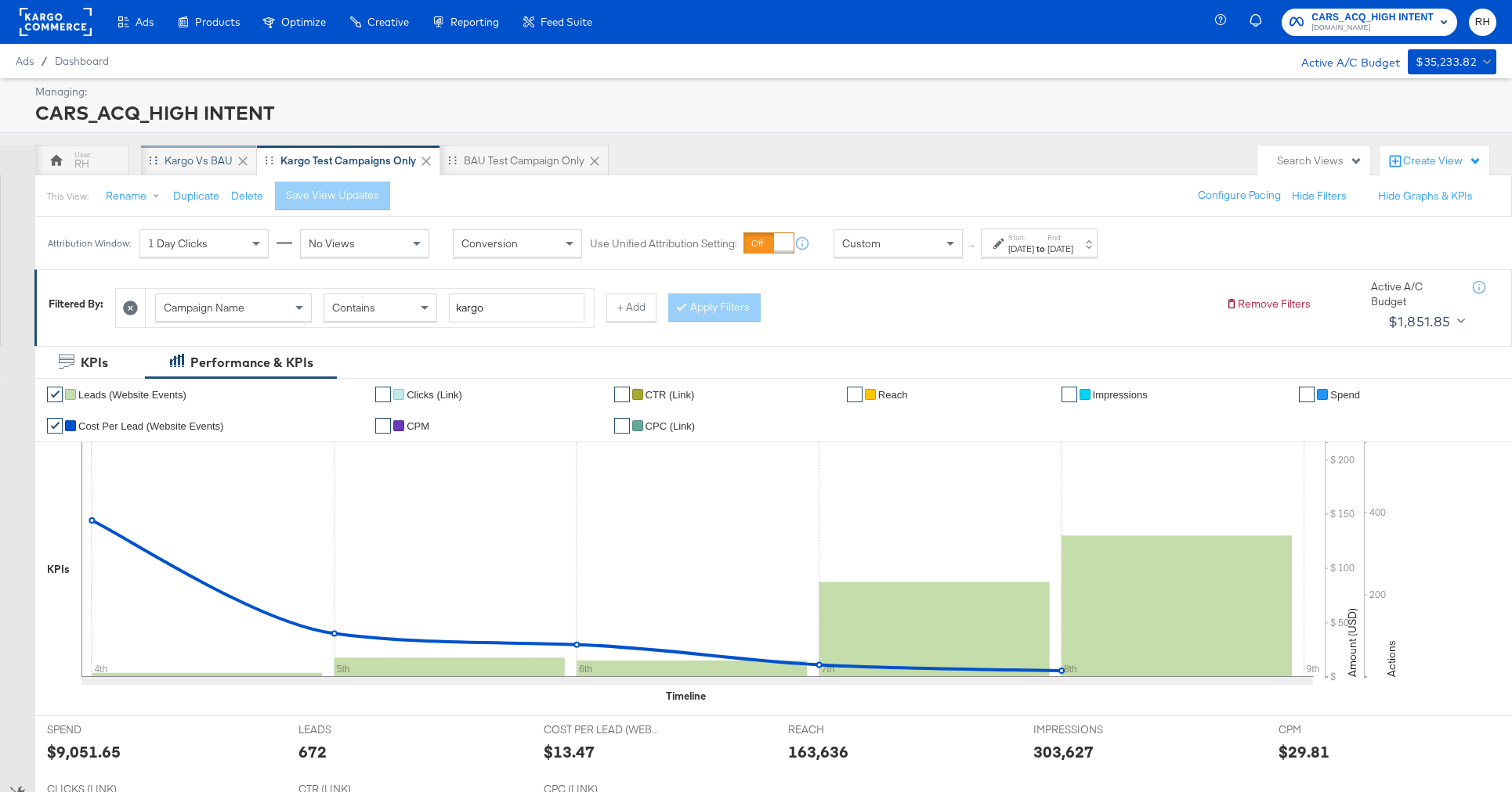
click at [181, 158] on div "Kargo vs BAU" at bounding box center [198, 161] width 68 height 15
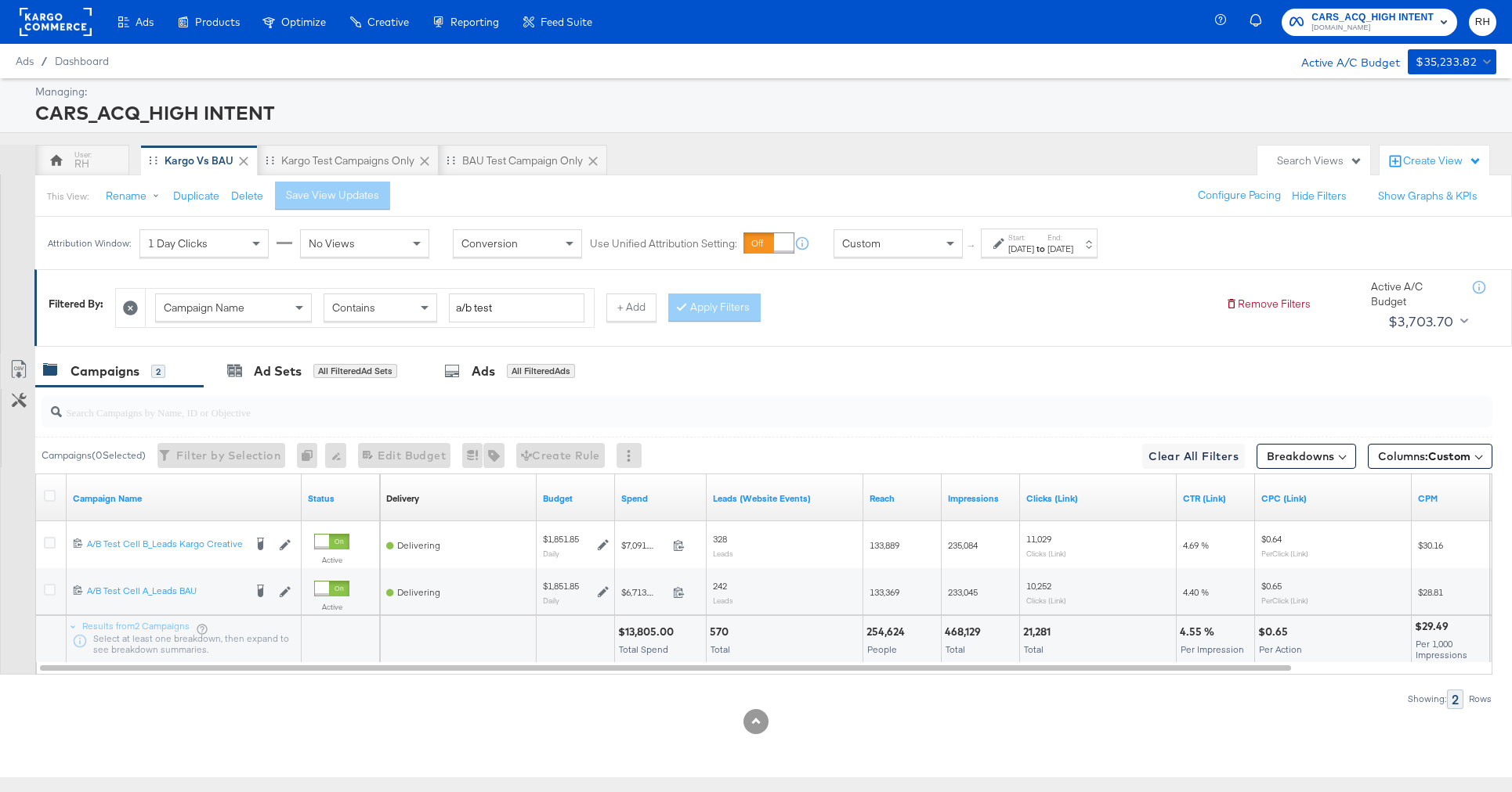
click at [1073, 247] on div "[DATE]" at bounding box center [1060, 249] width 26 height 12
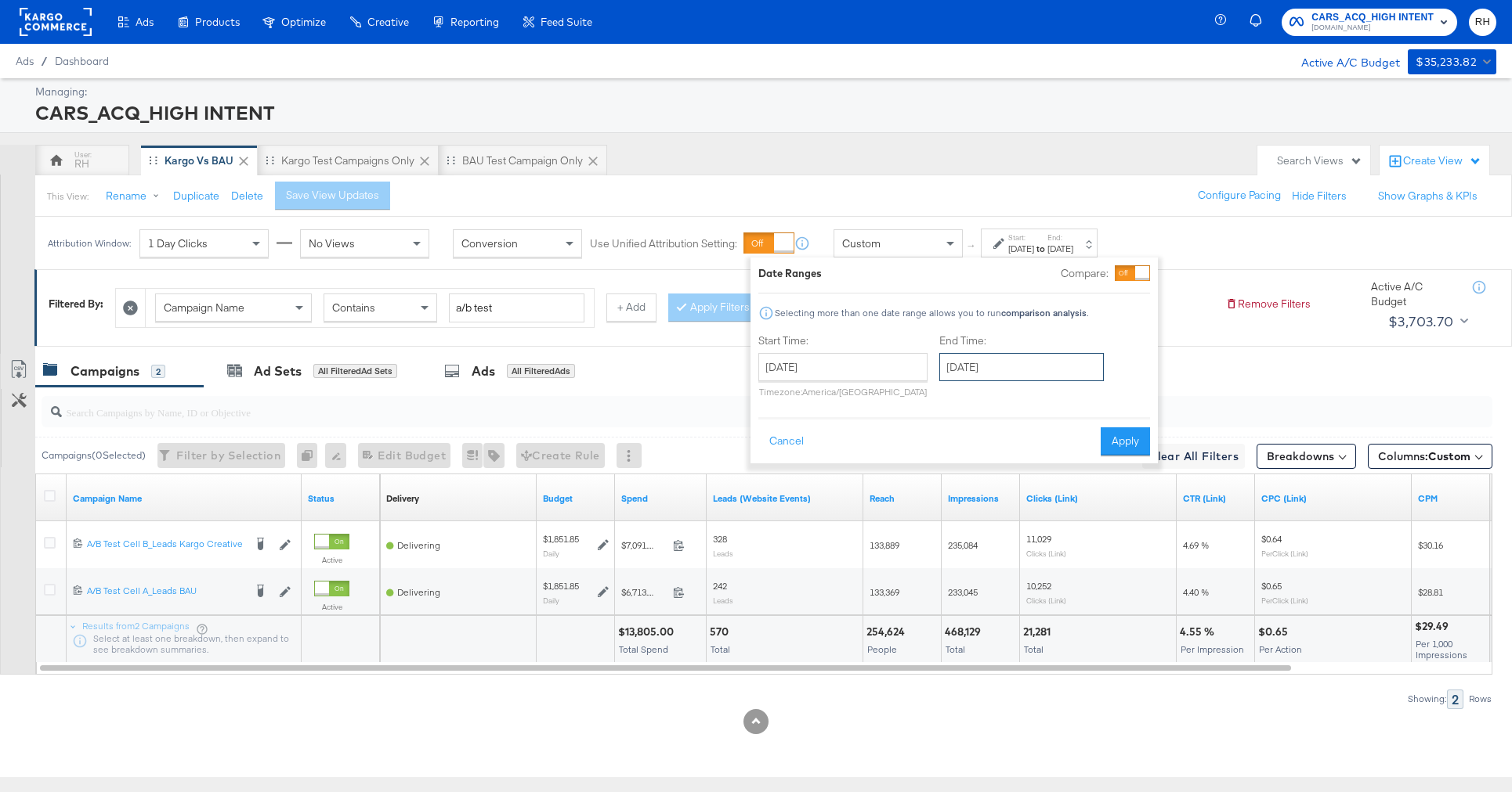
click at [1021, 373] on input "[DATE]" at bounding box center [1022, 367] width 165 height 28
click at [972, 468] on td "8" at bounding box center [983, 468] width 26 height 22
type input "[DATE]"
click at [1125, 438] on button "Apply" at bounding box center [1125, 441] width 50 height 28
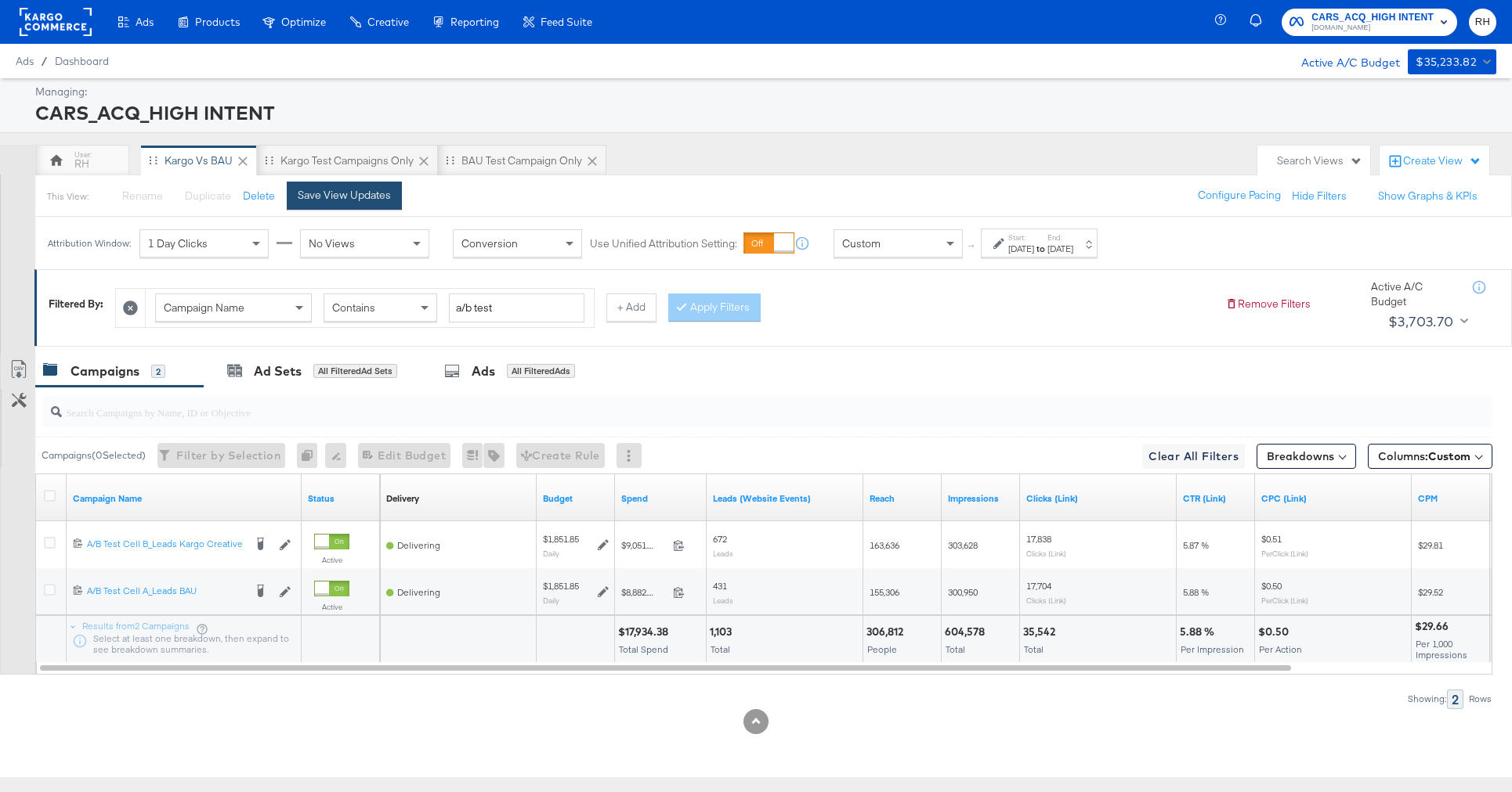
click at [357, 206] on button "Save View Updates" at bounding box center [343, 195] width 115 height 28
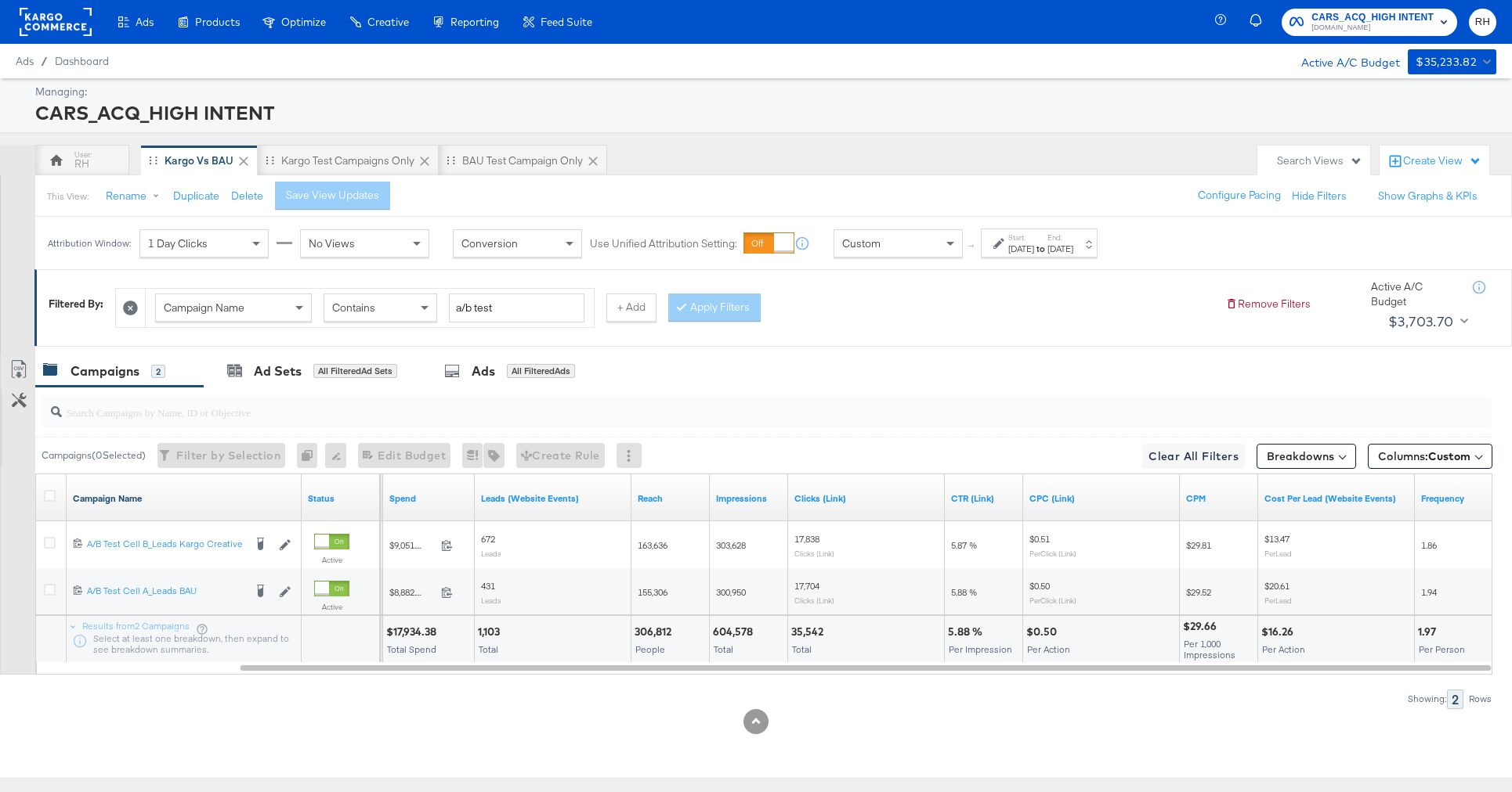
click at [167, 497] on link "Campaign Name" at bounding box center [184, 498] width 223 height 12
click at [167, 497] on link "Campaign Name ↓" at bounding box center [184, 498] width 223 height 12
click at [349, 169] on div "Kargo test campaigns only" at bounding box center [347, 160] width 181 height 31
